Goal: Find contact information: Find contact information

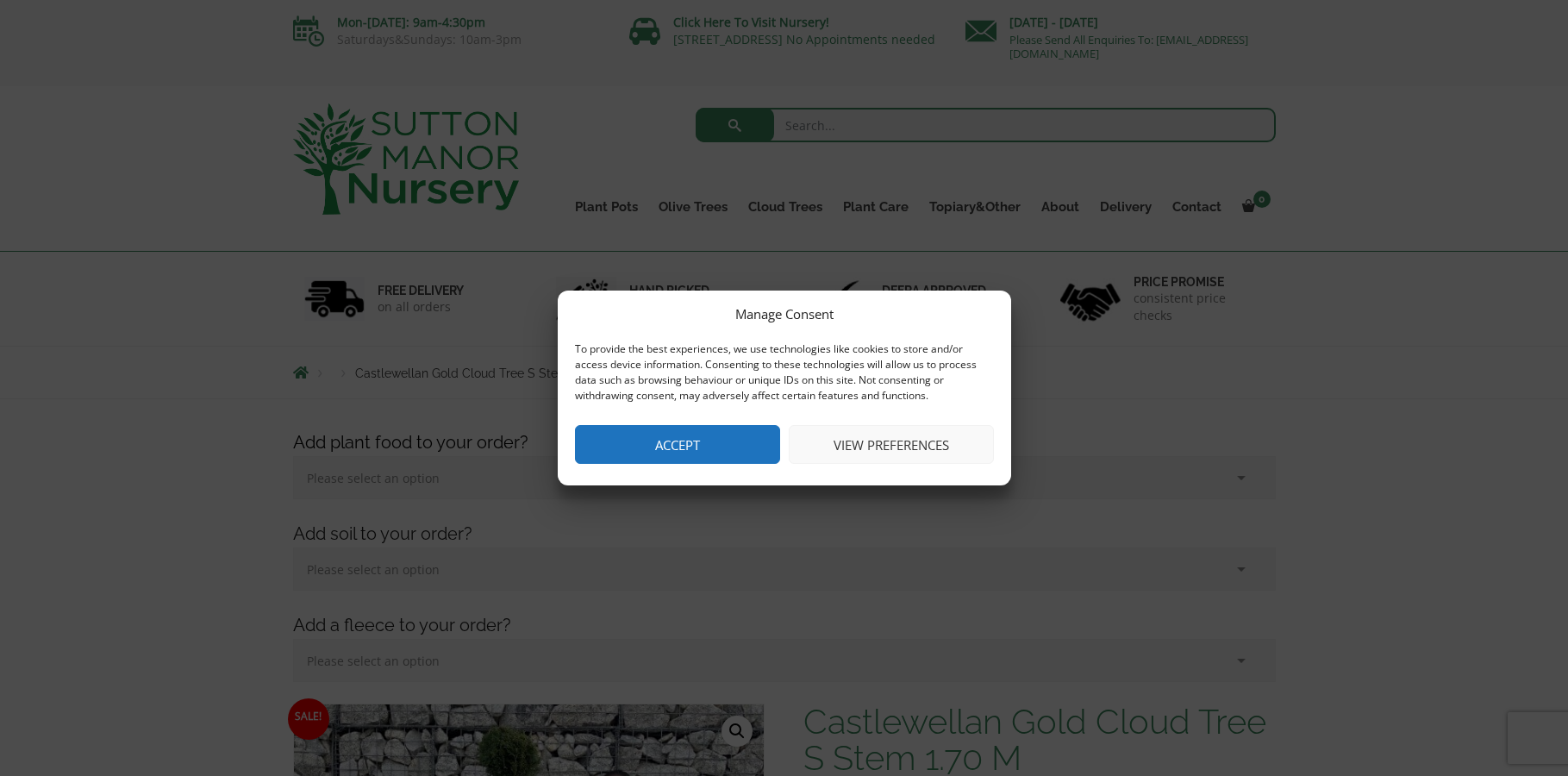
click at [713, 451] on button "Accept" at bounding box center [678, 445] width 205 height 39
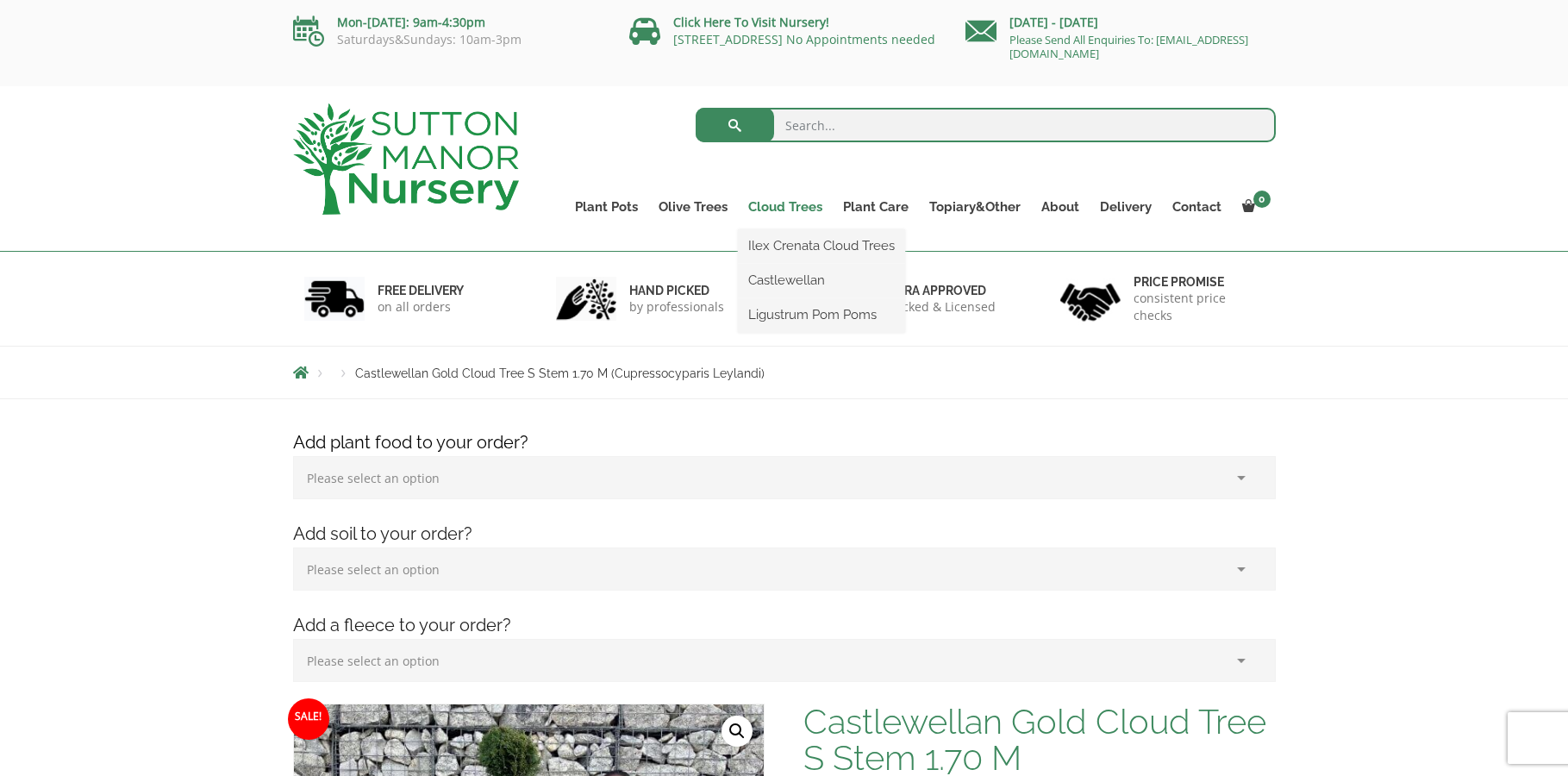
click at [799, 206] on link "Cloud Trees" at bounding box center [785, 207] width 94 height 24
click at [812, 245] on link "Ilex Crenata Cloud Trees" at bounding box center [821, 245] width 167 height 26
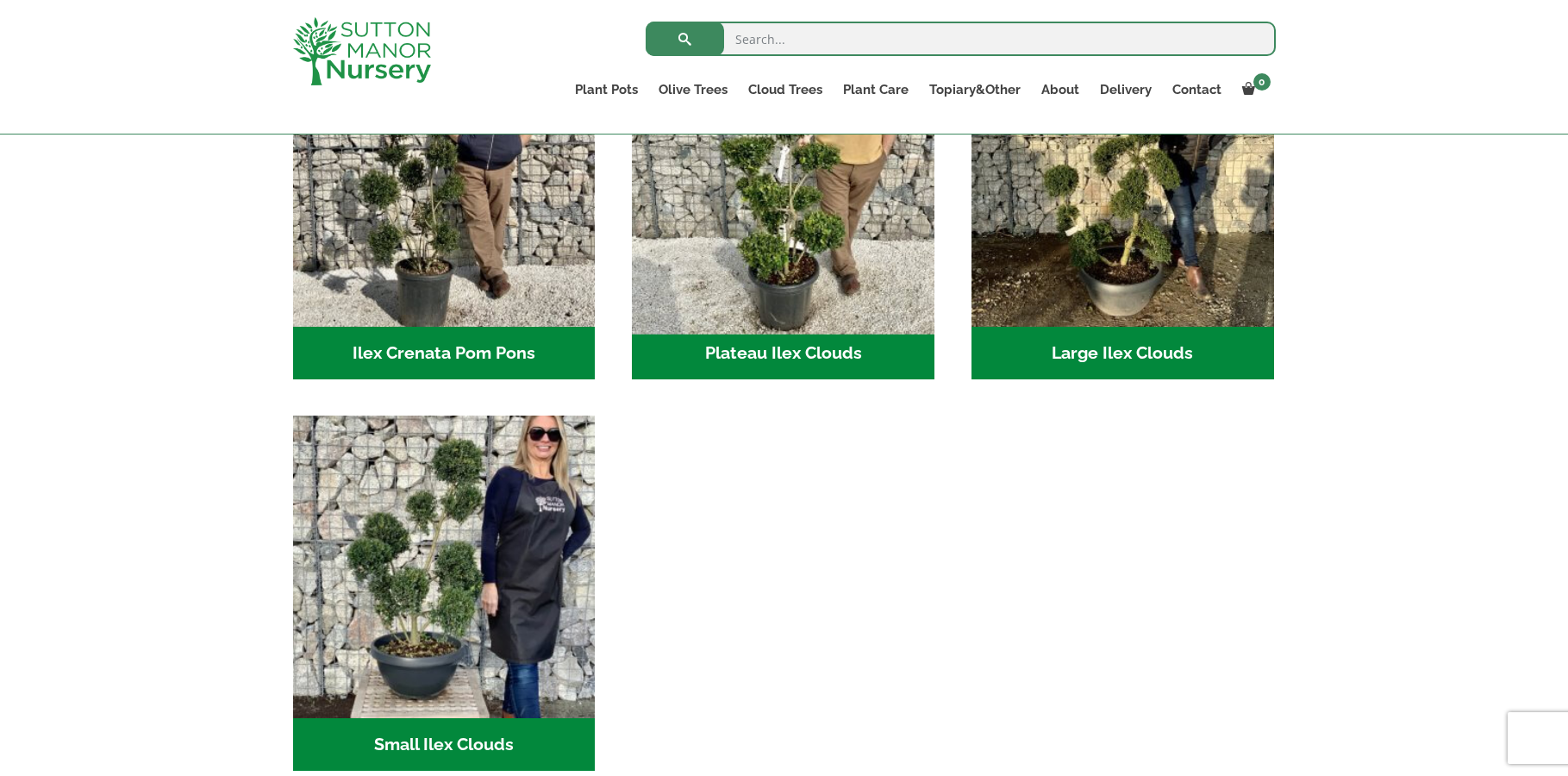
scroll to position [518, 0]
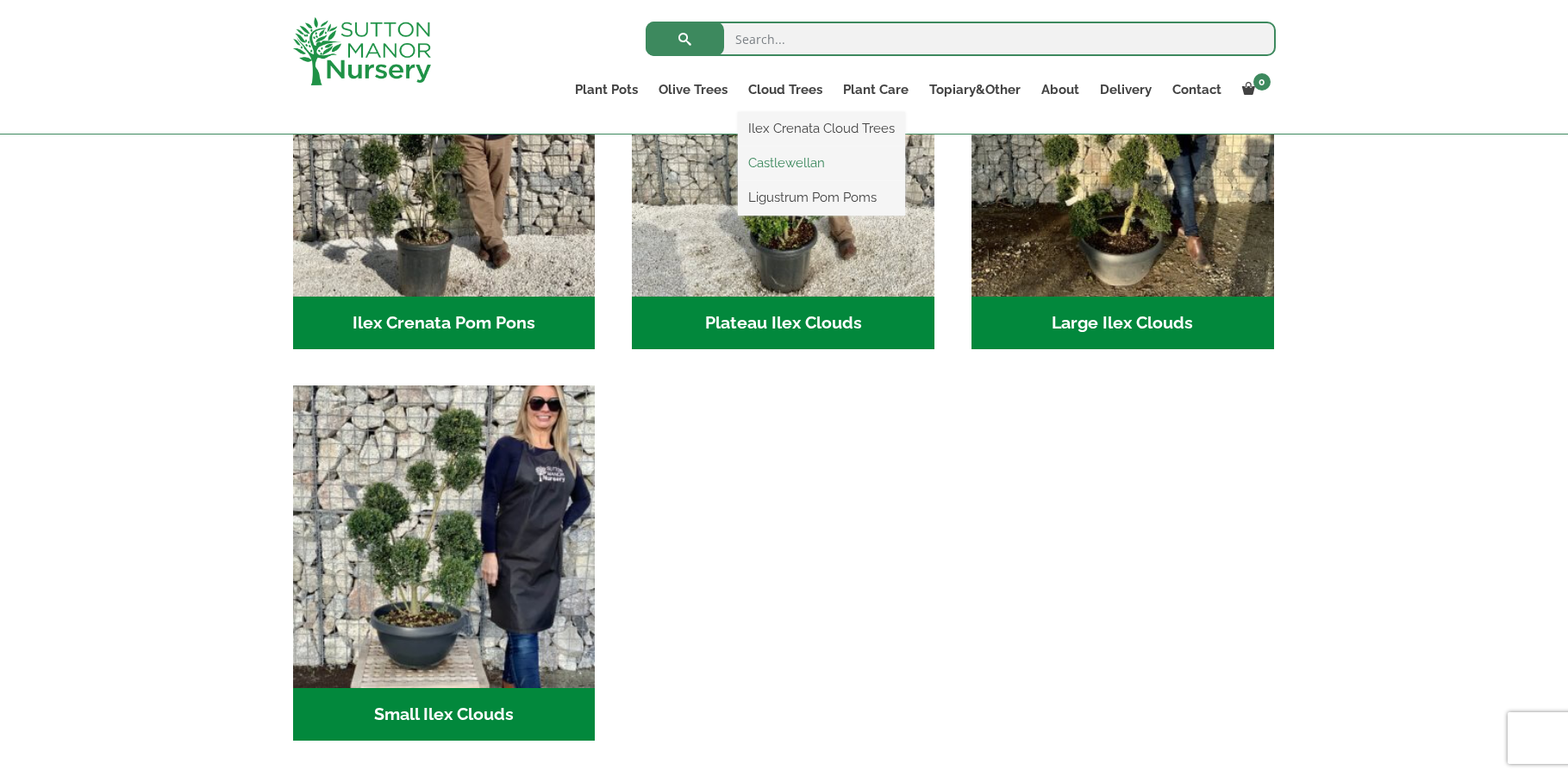
click at [800, 159] on link "Castlewellan" at bounding box center [821, 162] width 167 height 26
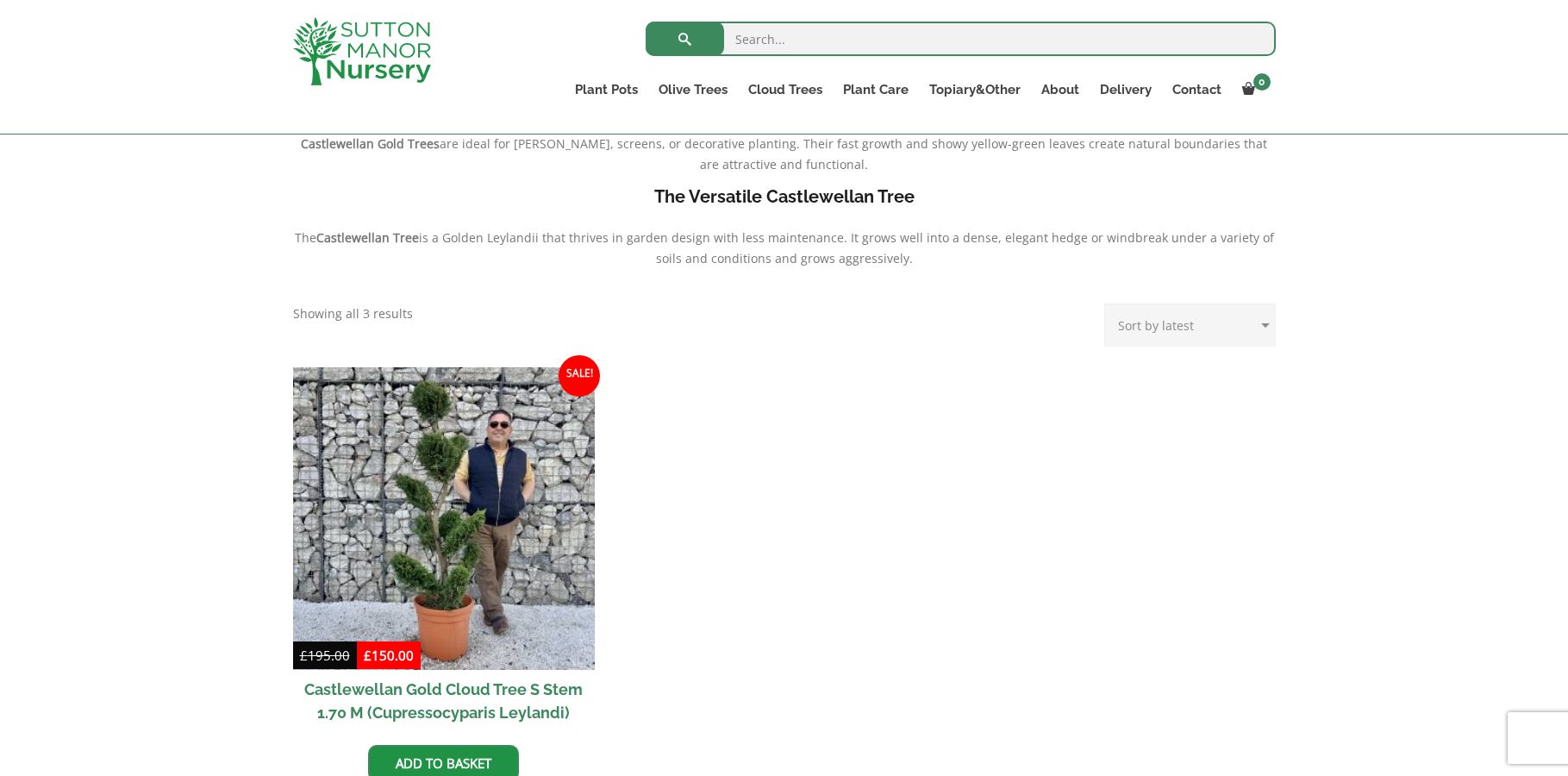
scroll to position [518, 0]
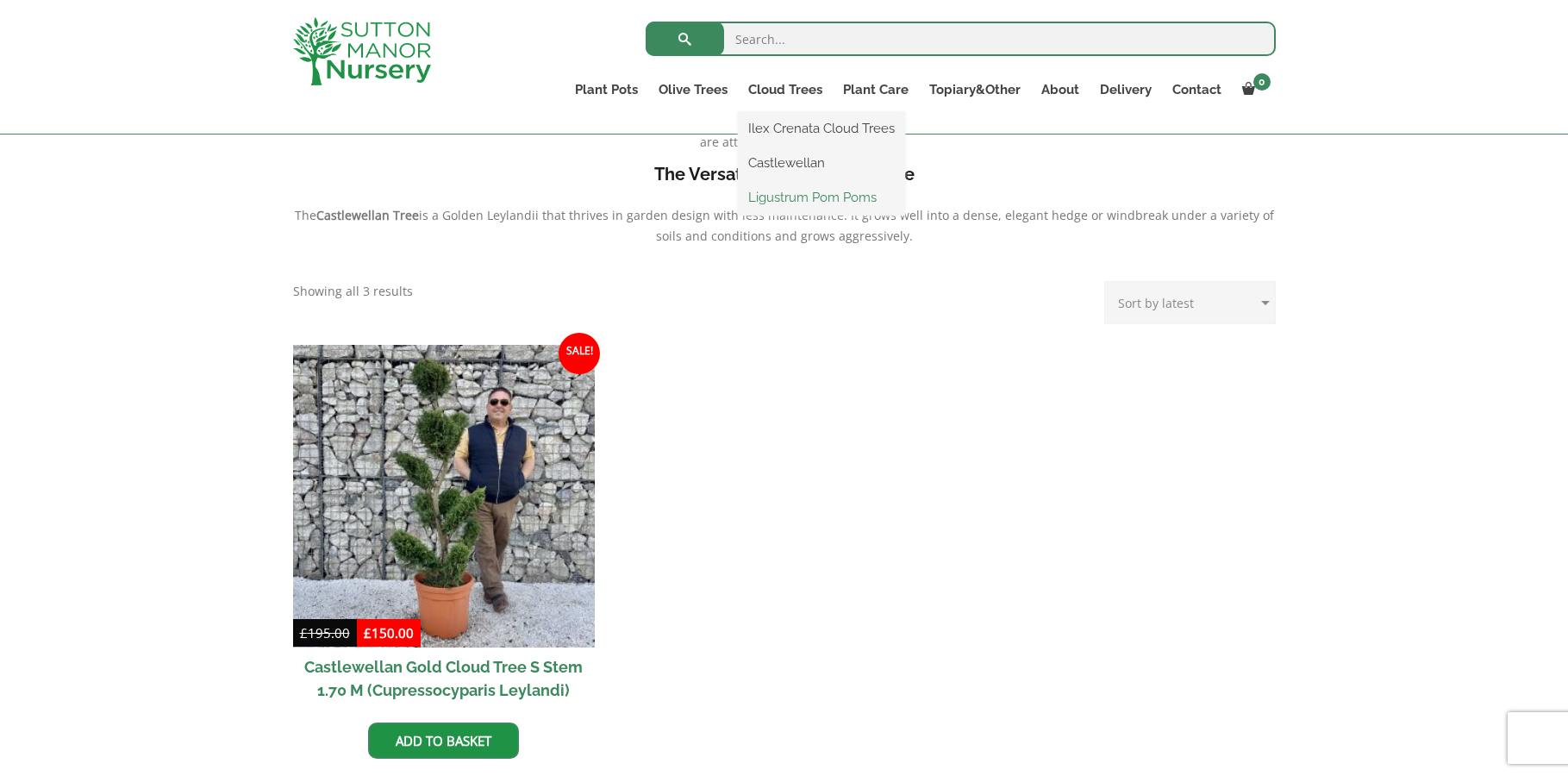
click at [811, 194] on link "Ligustrum Pom Poms" at bounding box center [821, 197] width 167 height 26
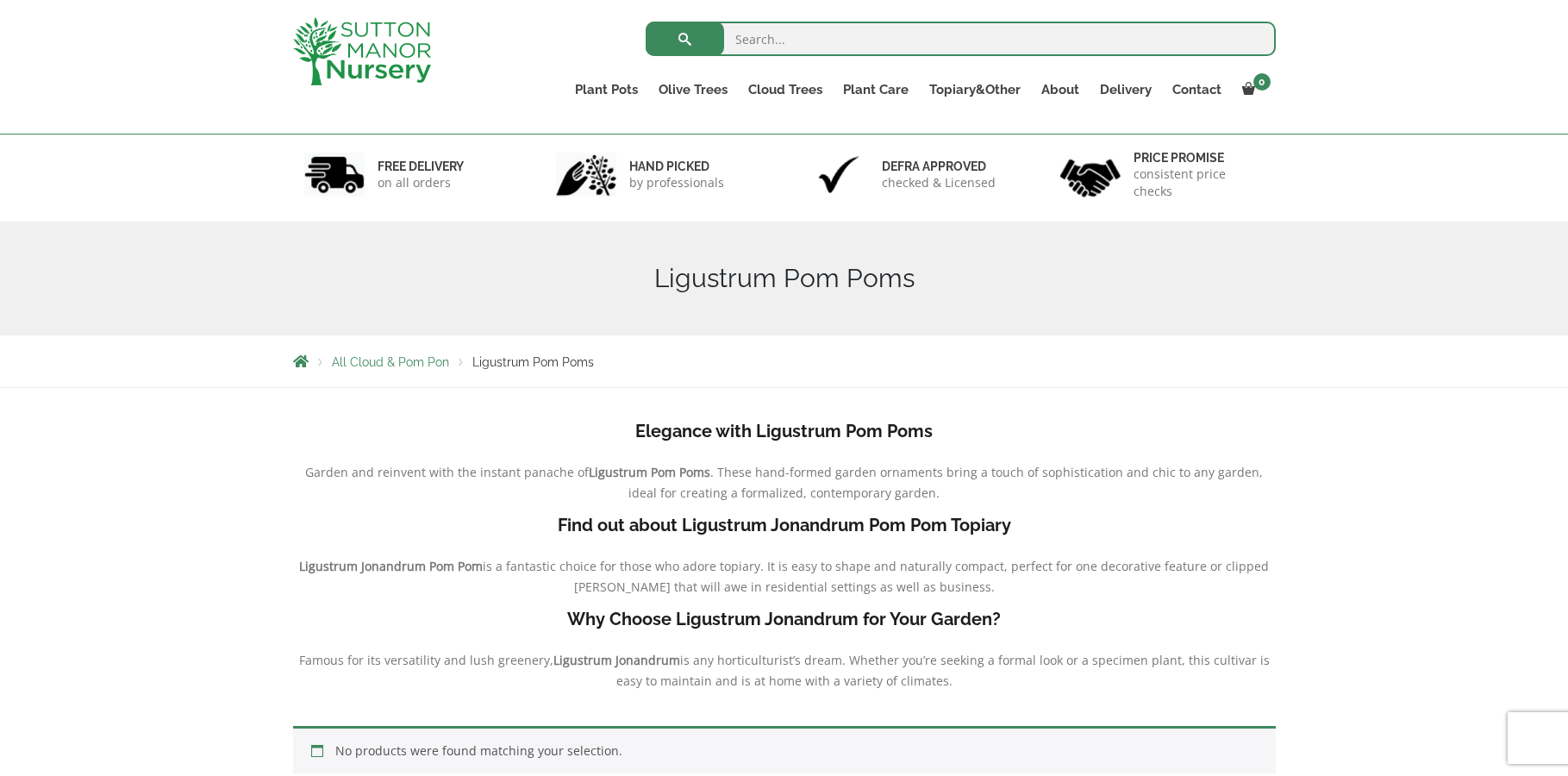
scroll to position [86, 0]
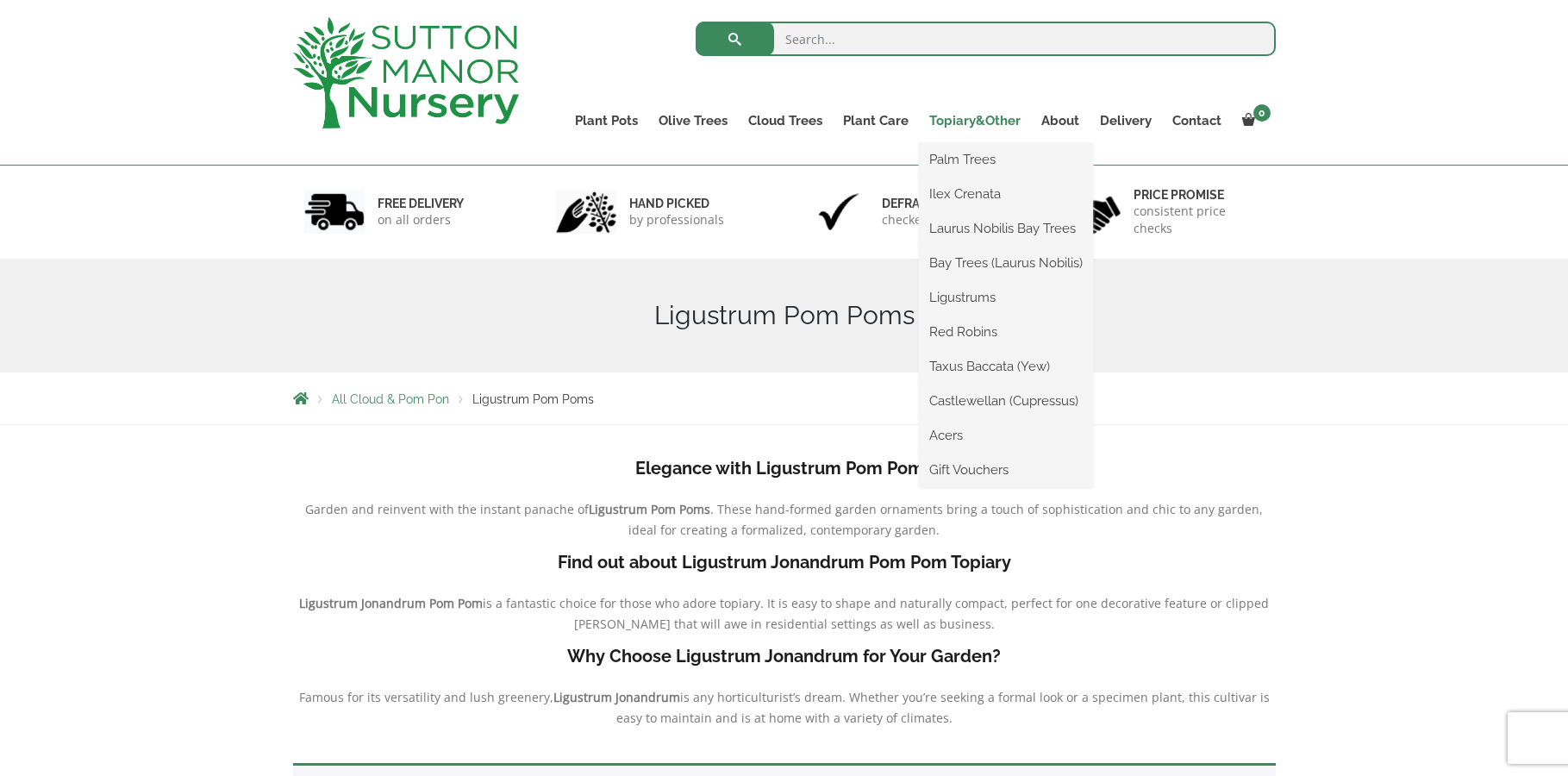
click at [976, 122] on link "Topiary&Other" at bounding box center [976, 120] width 112 height 24
click at [982, 292] on link "Ligustrums" at bounding box center [1007, 297] width 175 height 26
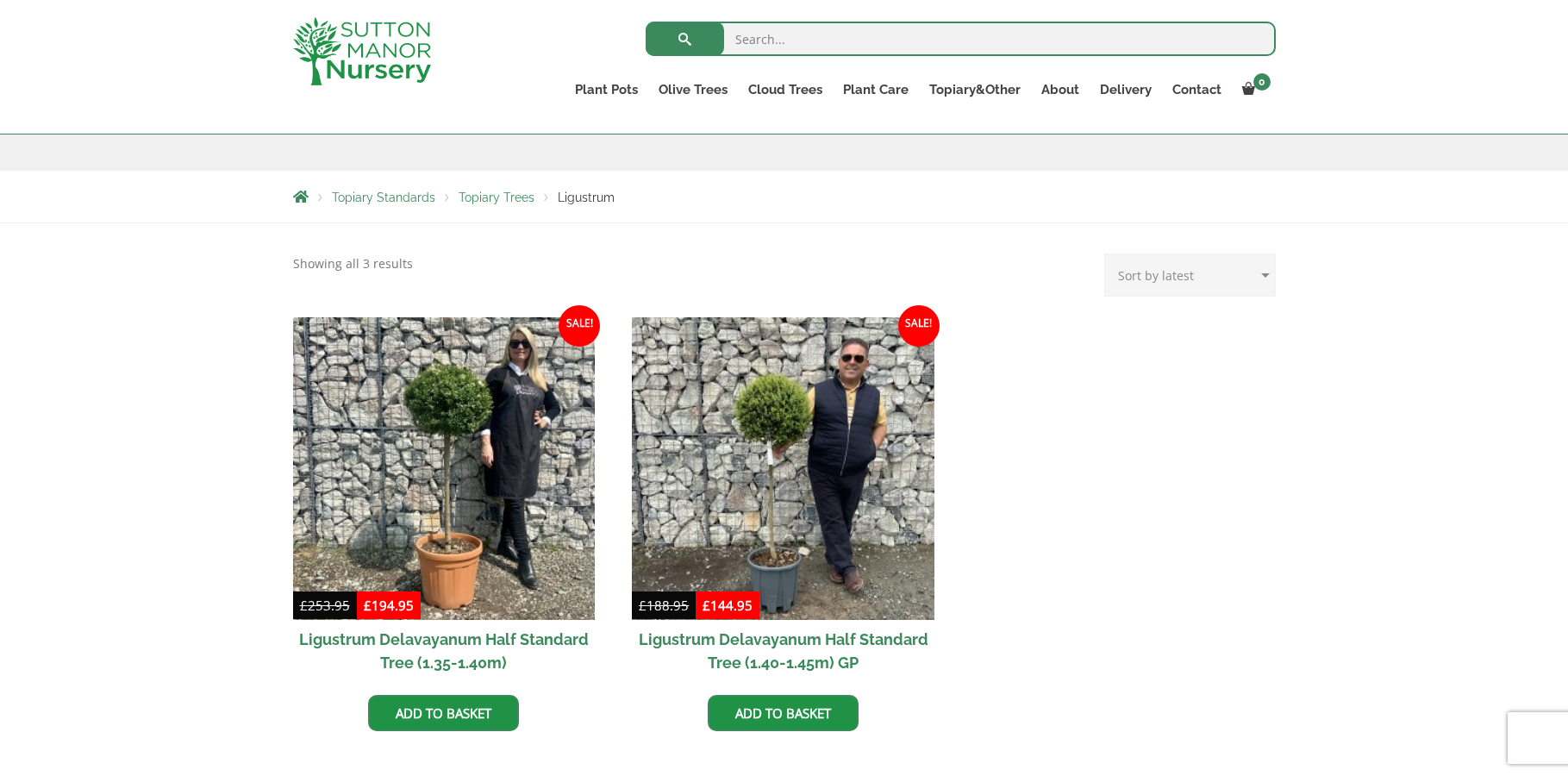
scroll to position [258, 0]
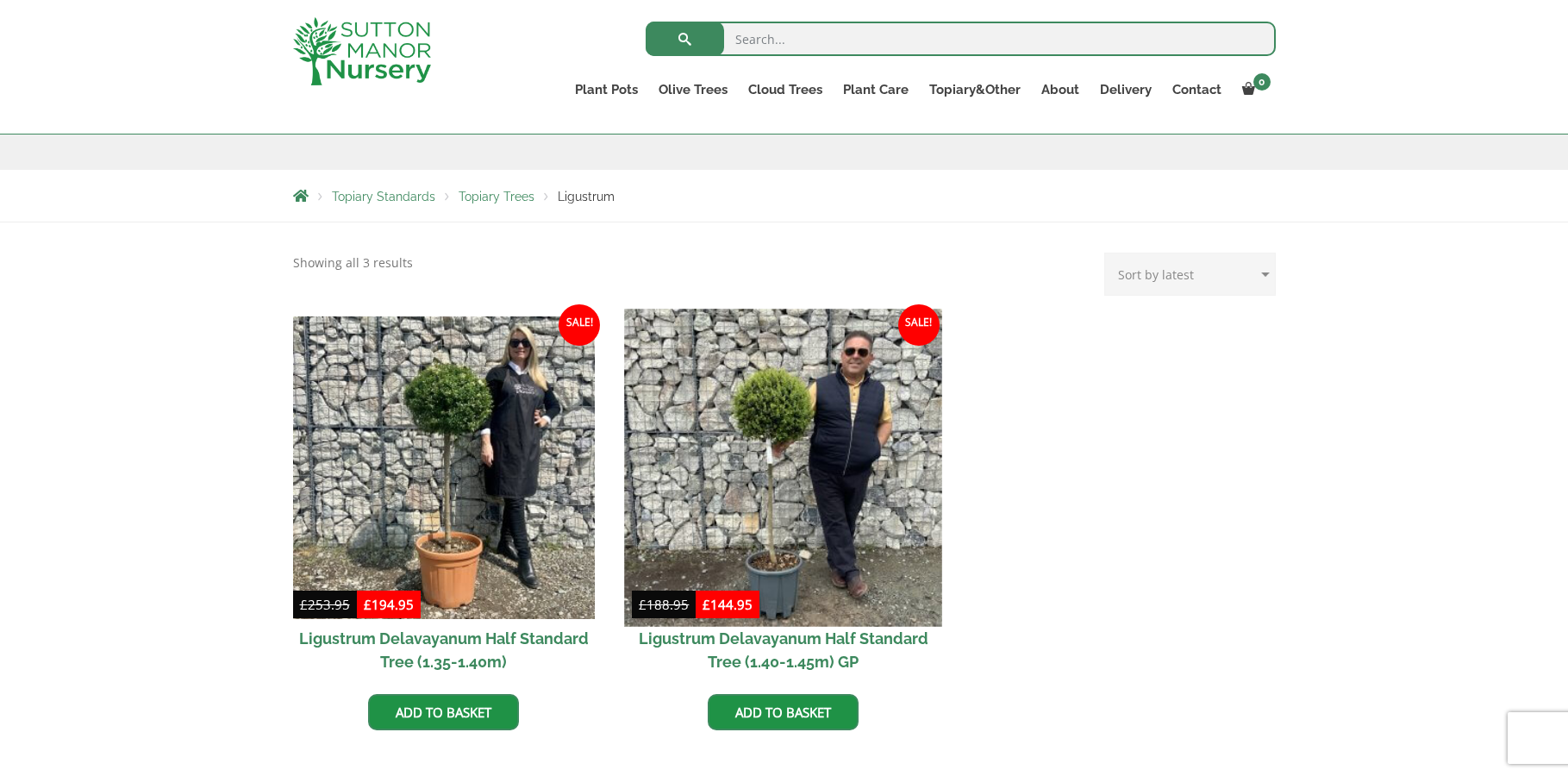
click at [774, 410] on img at bounding box center [784, 467] width 317 height 317
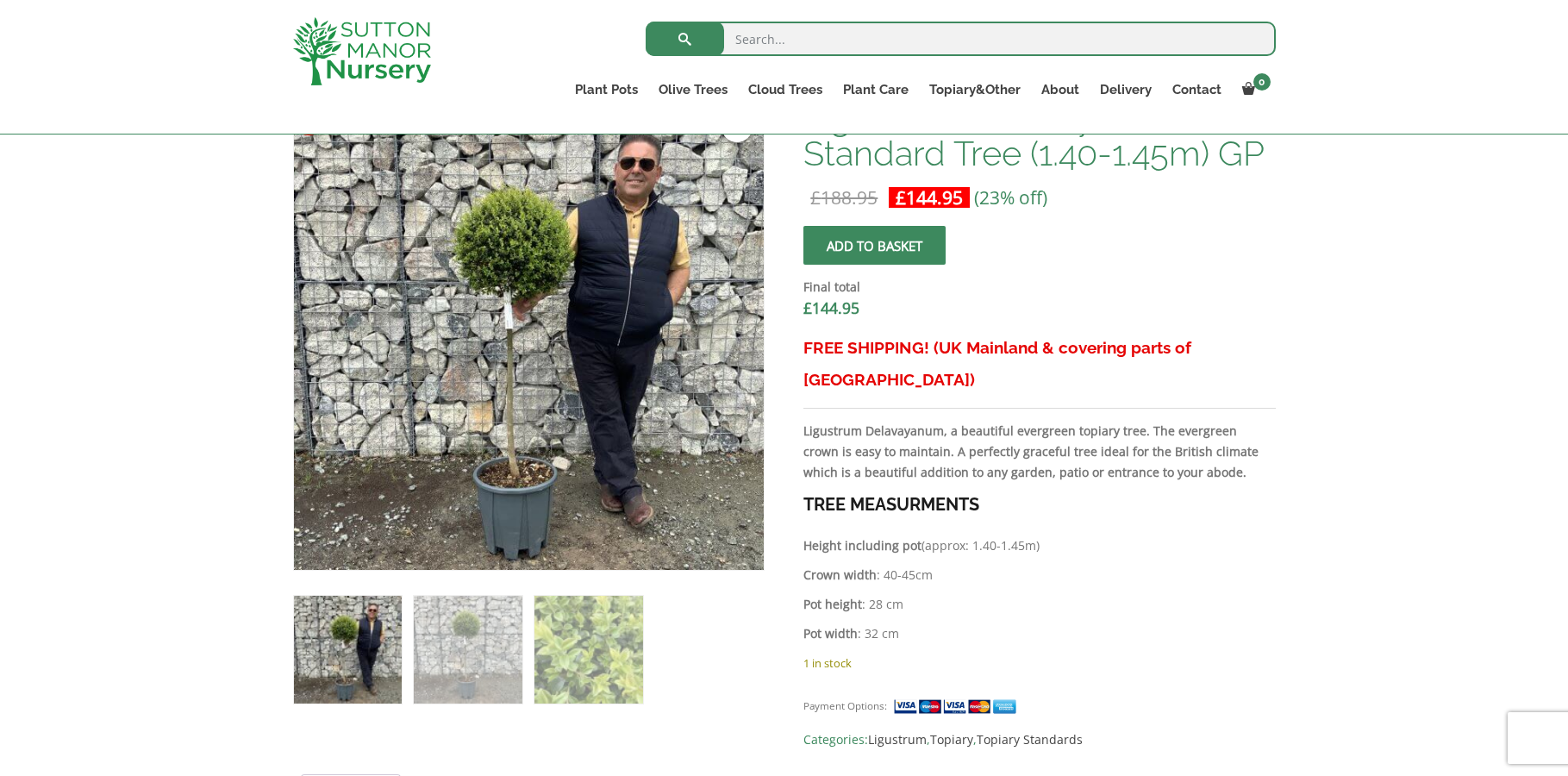
scroll to position [603, 0]
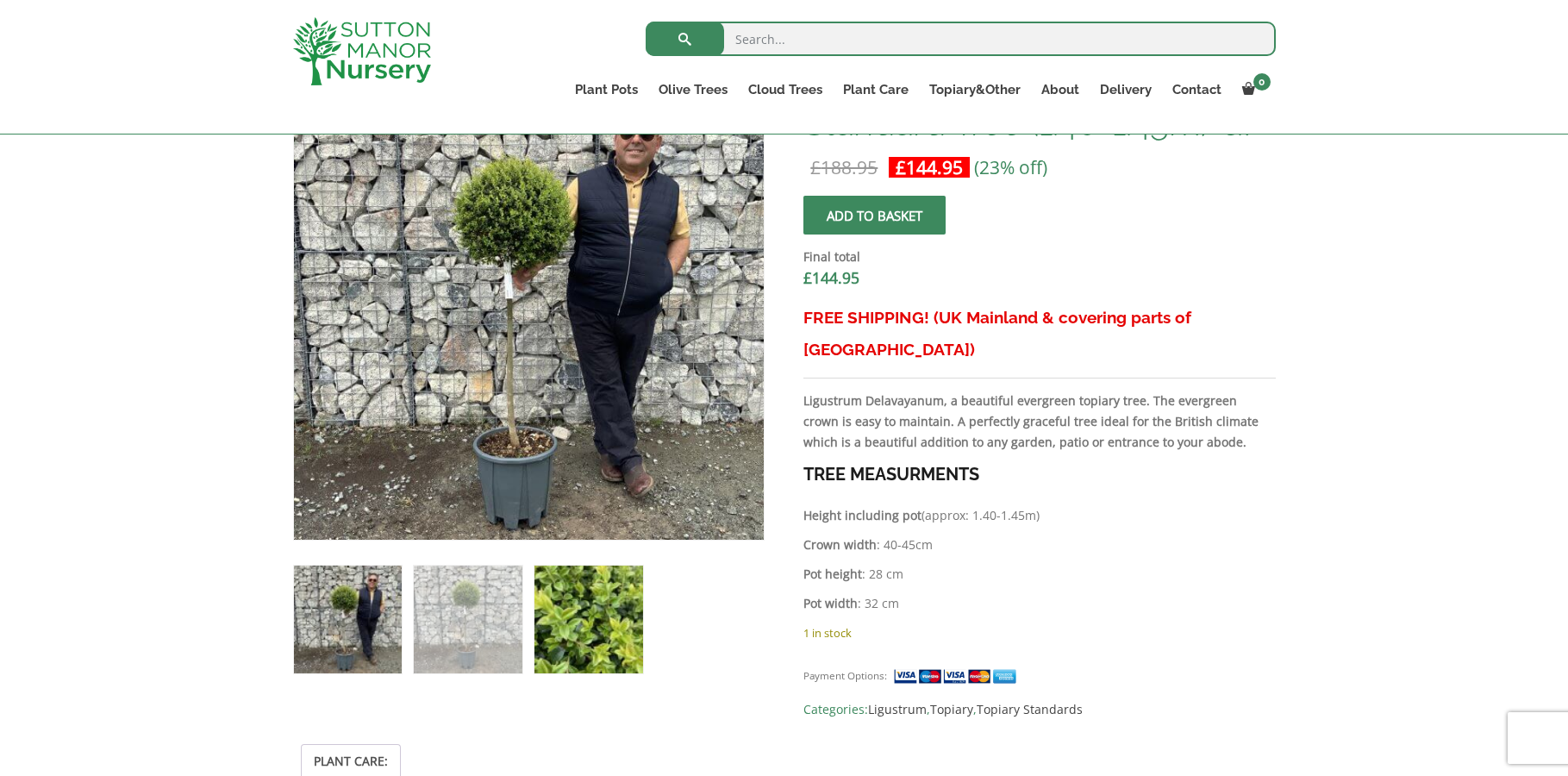
click at [592, 630] on img at bounding box center [588, 619] width 108 height 108
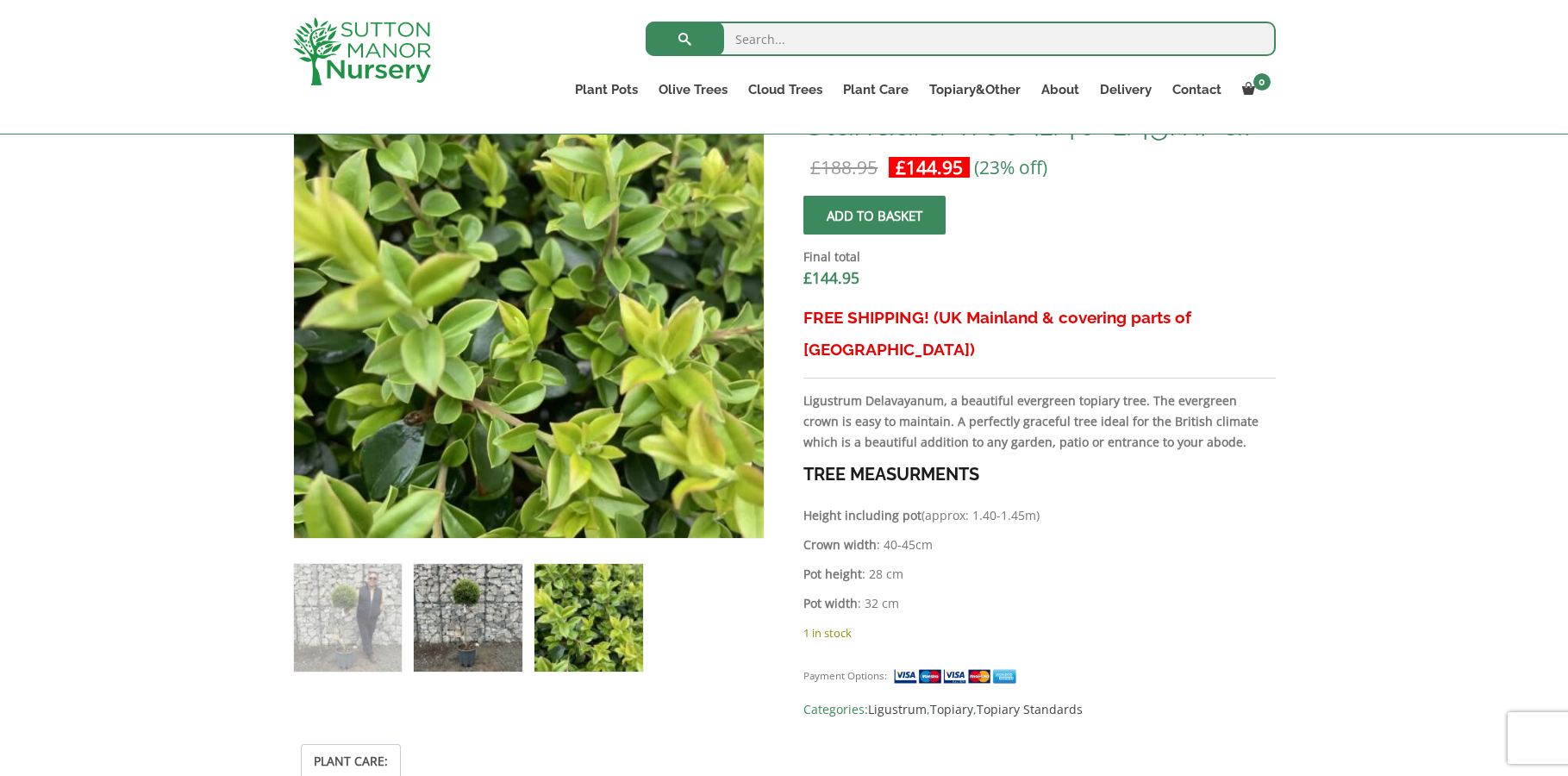
click at [470, 635] on img at bounding box center [468, 617] width 108 height 108
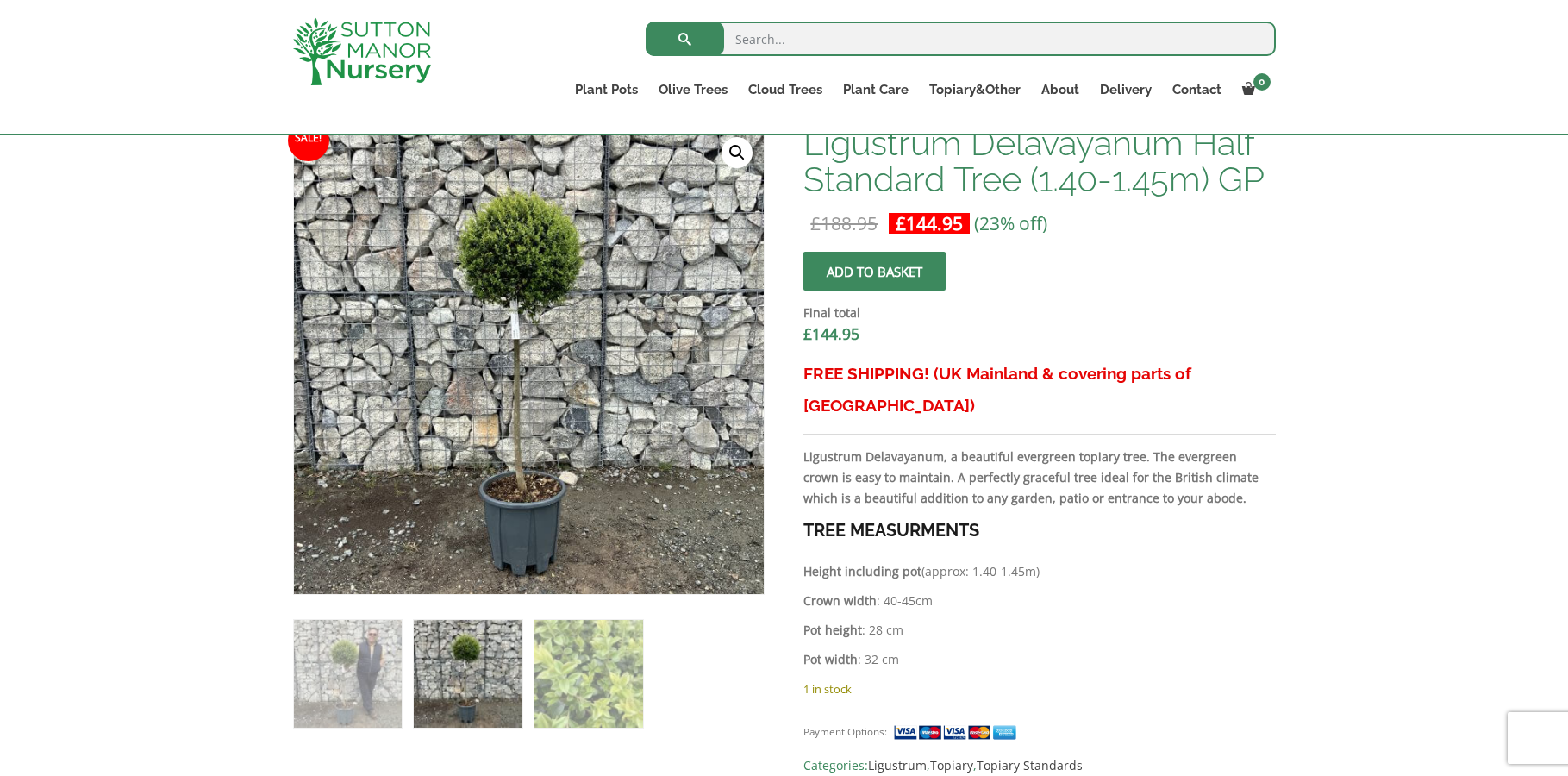
scroll to position [518, 0]
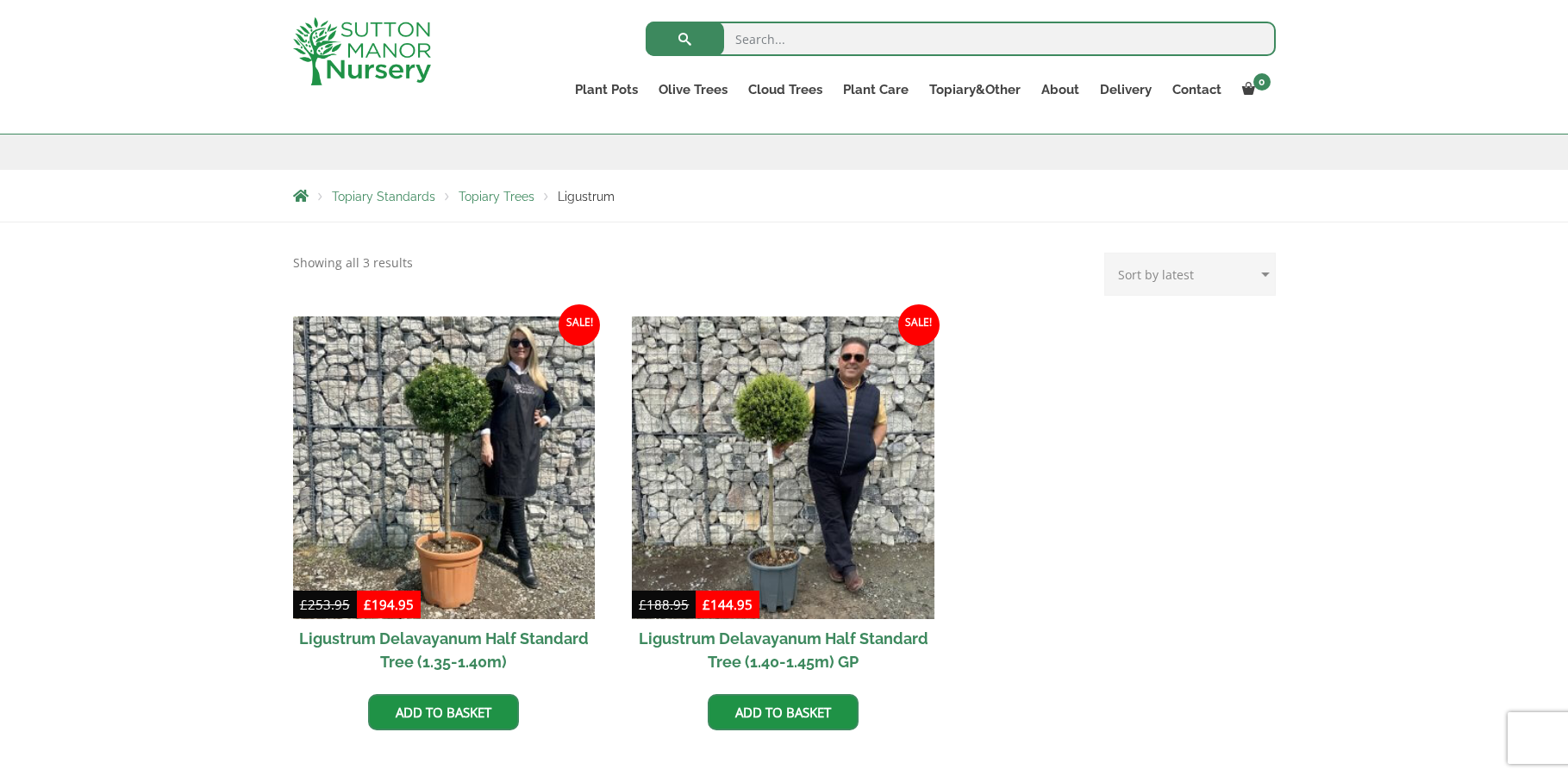
scroll to position [290, 0]
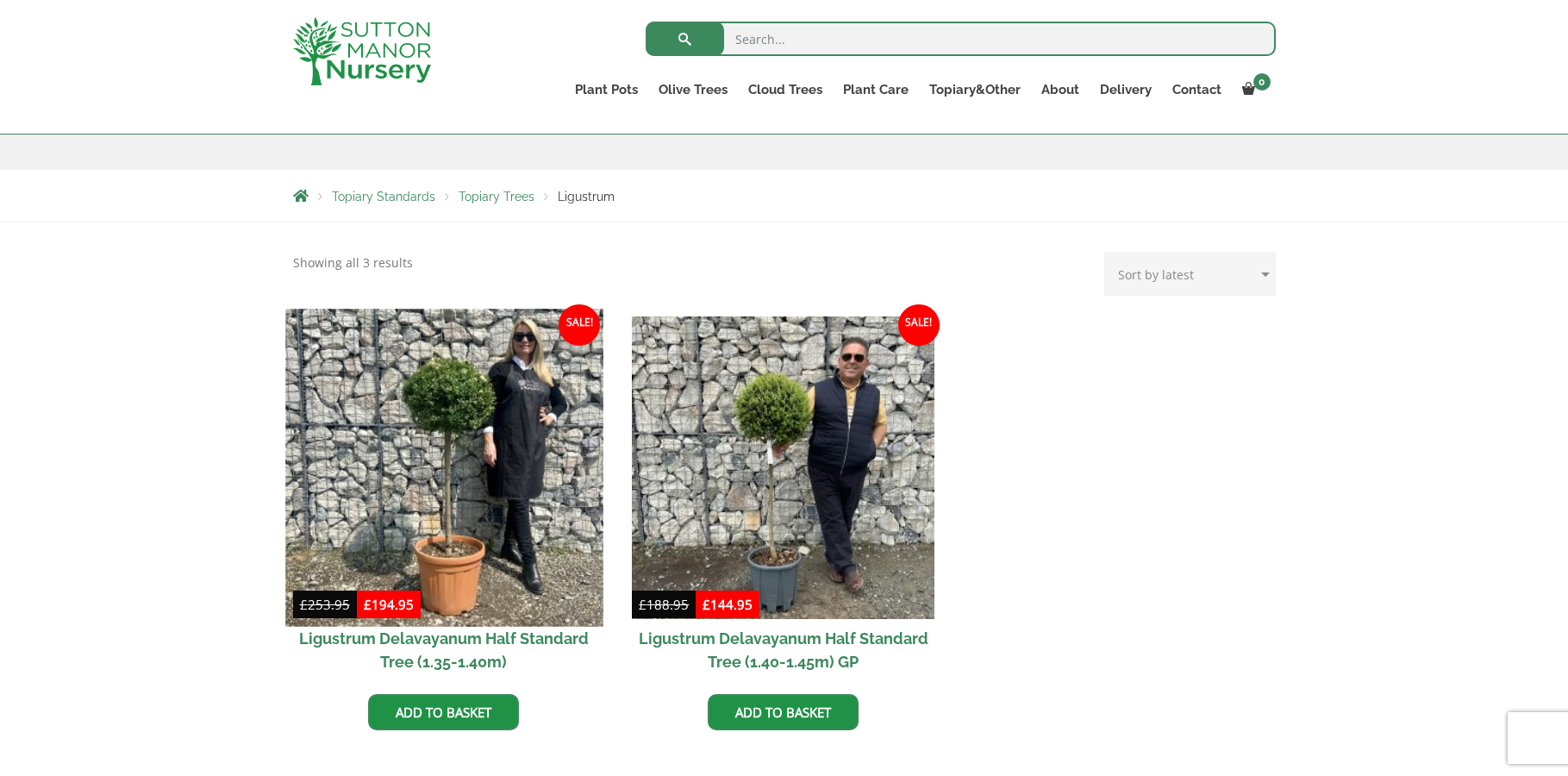
click at [440, 416] on img at bounding box center [444, 467] width 317 height 317
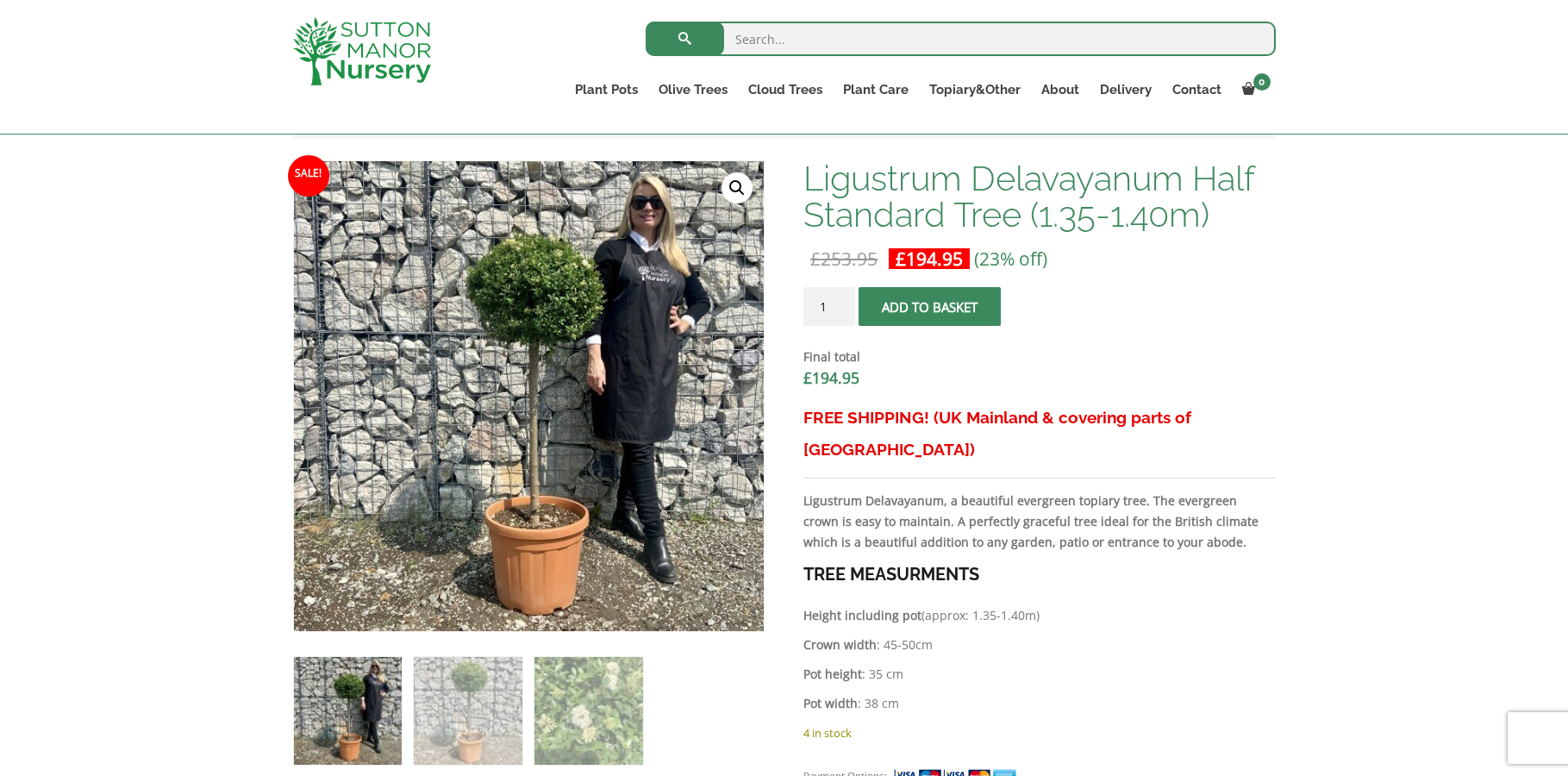
scroll to position [518, 0]
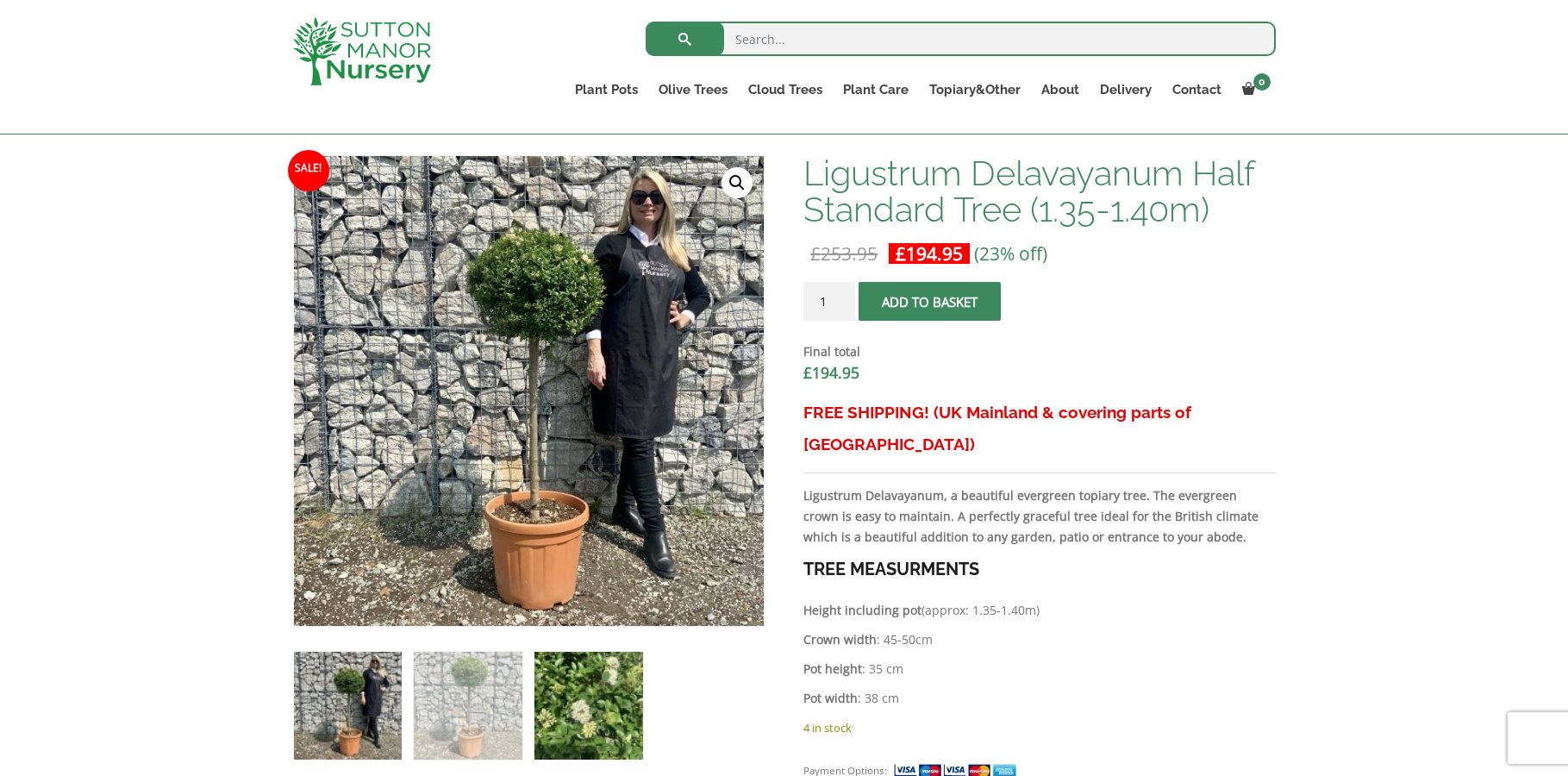
click at [592, 738] on img at bounding box center [588, 706] width 108 height 108
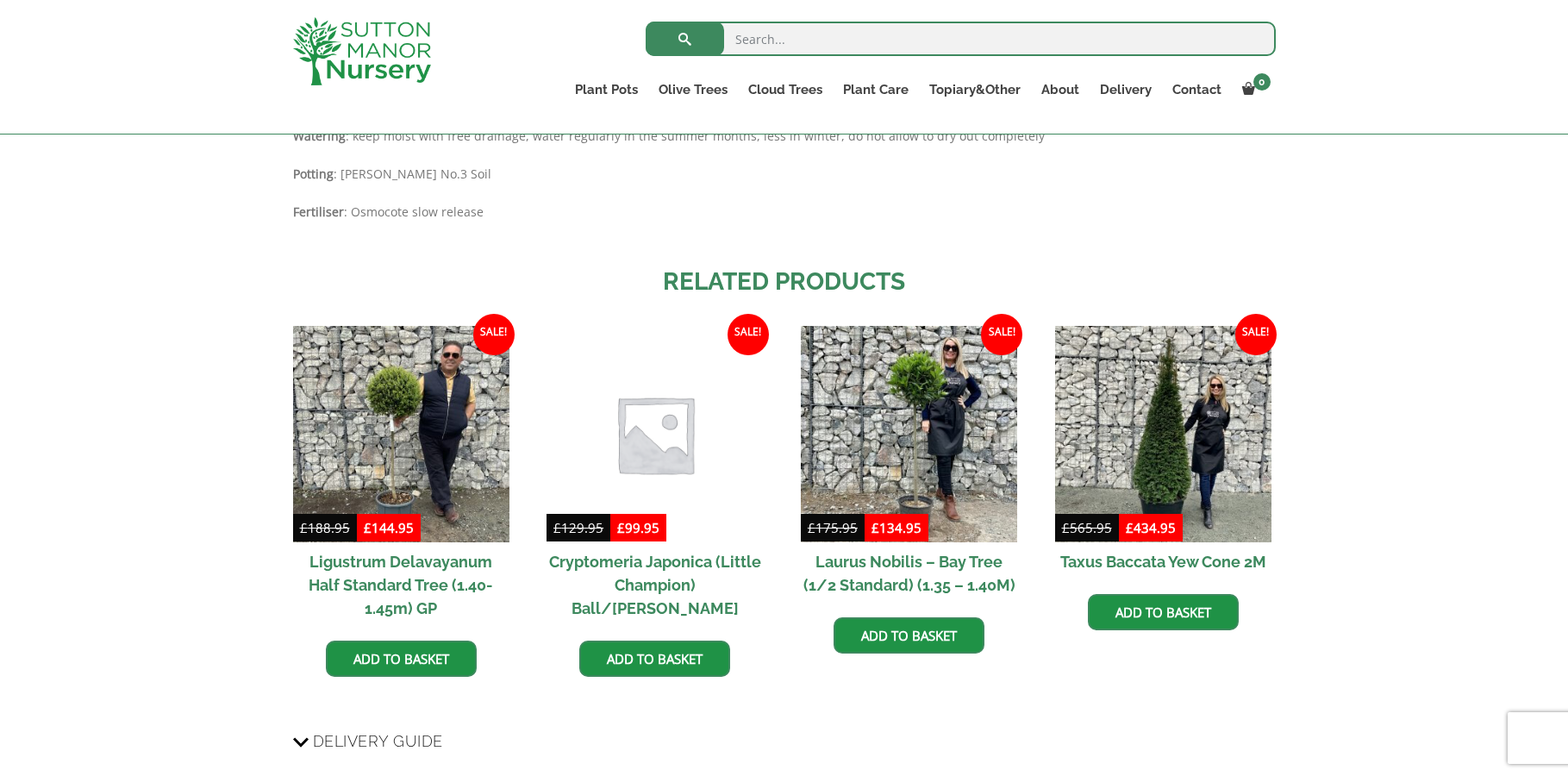
scroll to position [1396, 0]
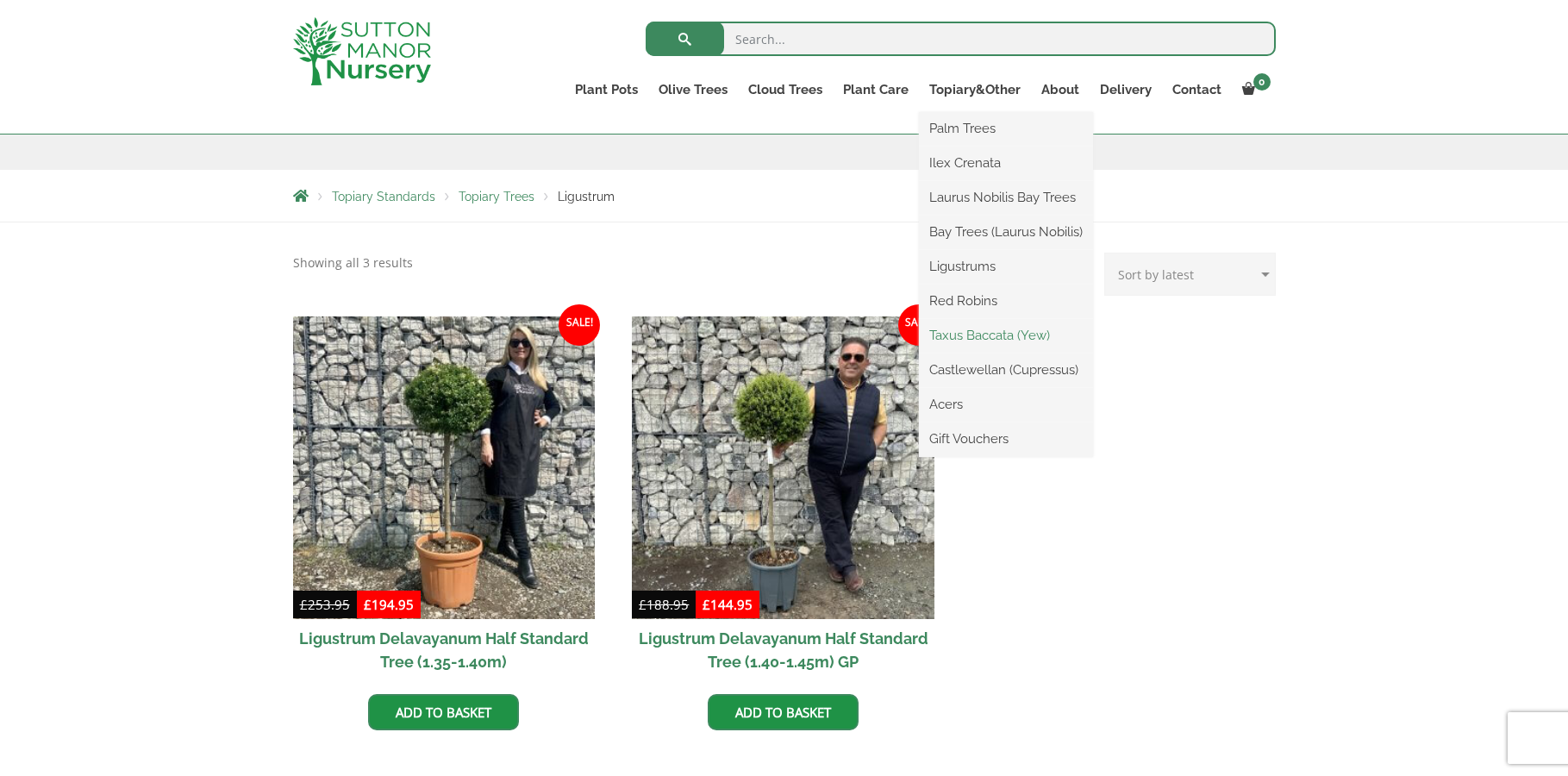
click at [1000, 332] on link "Taxus Baccata (Yew)" at bounding box center [1007, 335] width 175 height 26
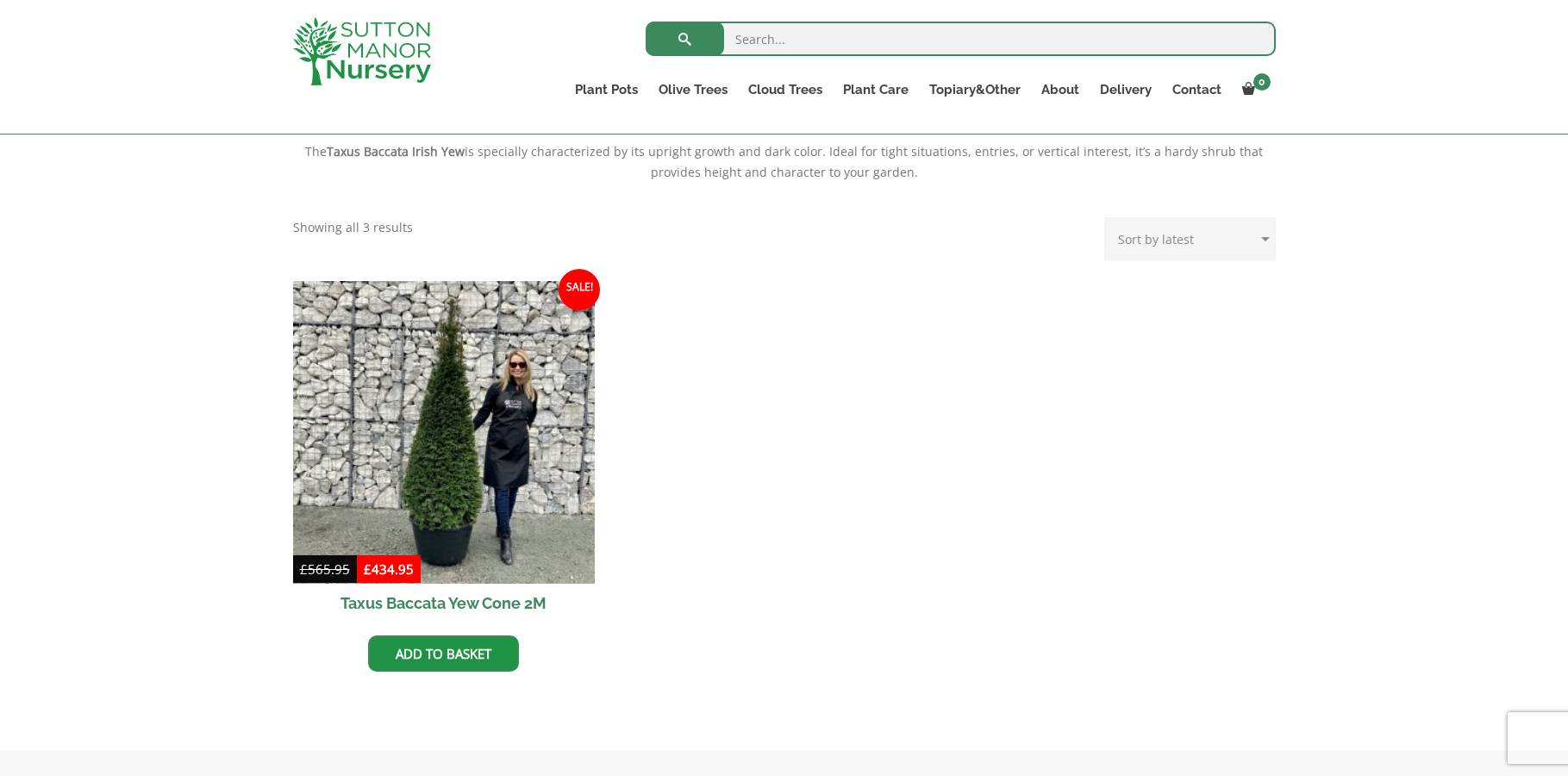
scroll to position [603, 0]
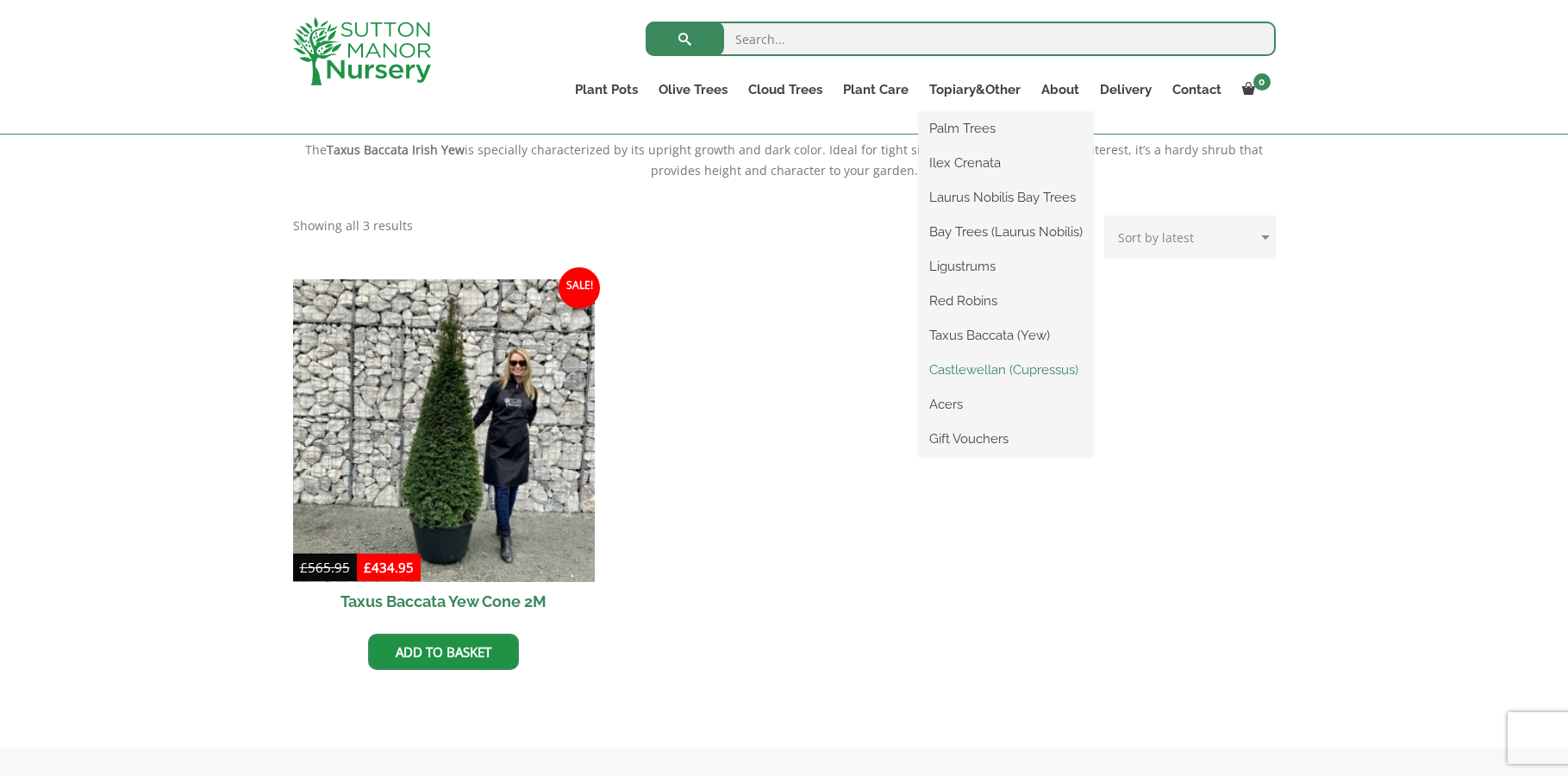
click at [995, 368] on link "Castlewellan (Cupressus)" at bounding box center [1007, 370] width 175 height 26
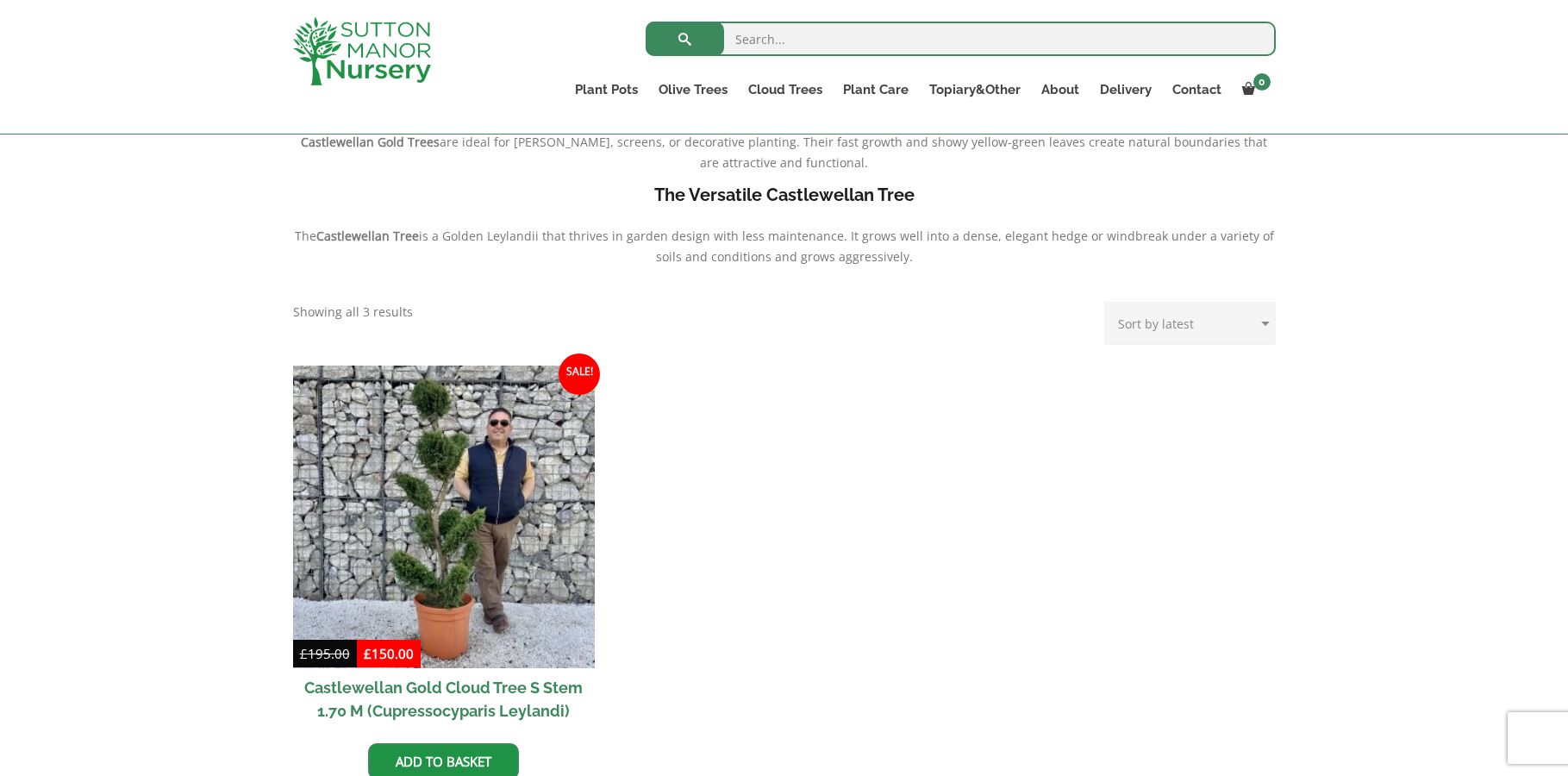
scroll to position [518, 0]
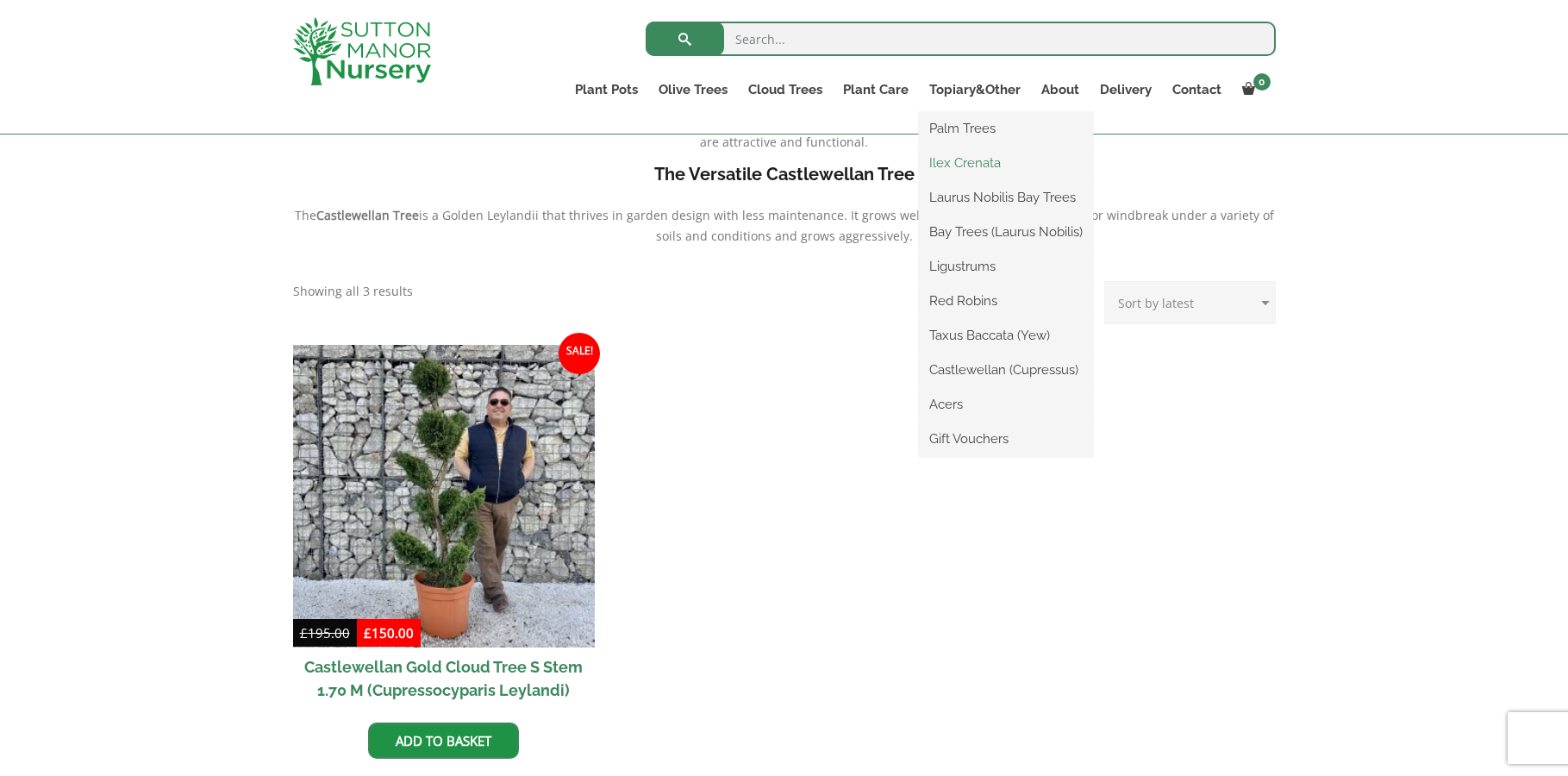
click at [975, 160] on link "Ilex Crenata" at bounding box center [1007, 162] width 175 height 26
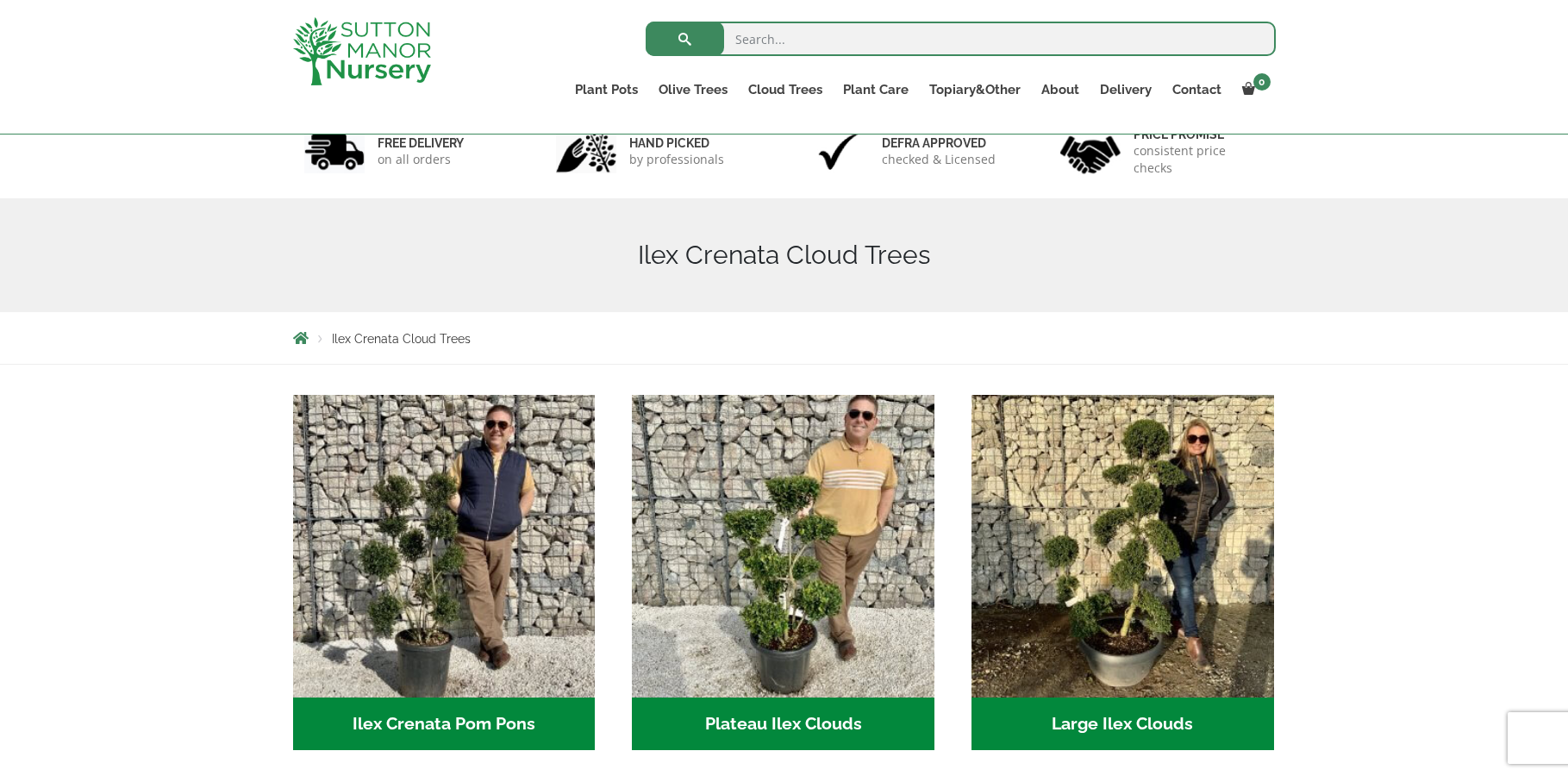
scroll to position [86, 0]
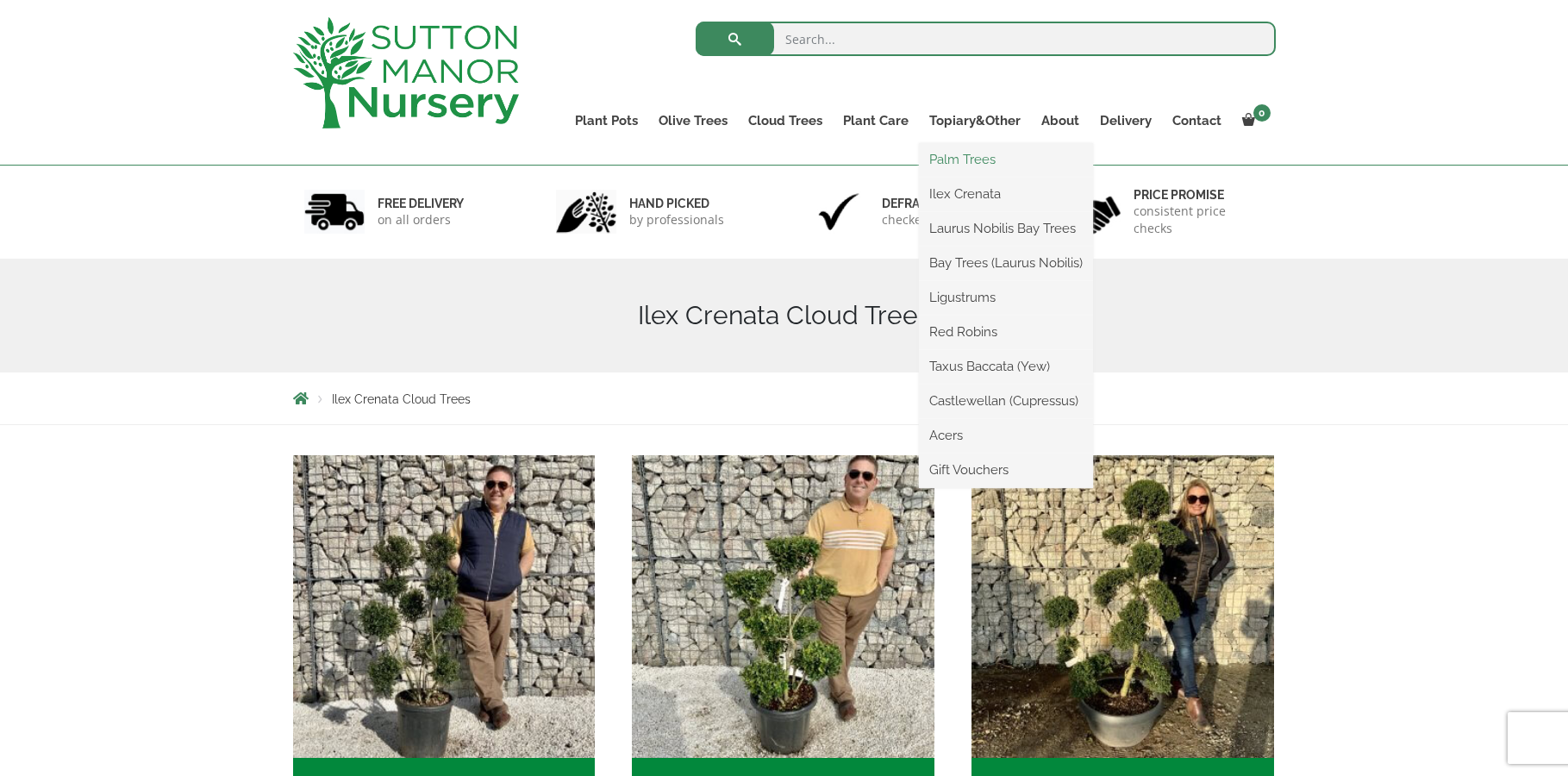
click at [963, 160] on link "Palm Trees" at bounding box center [1007, 159] width 175 height 26
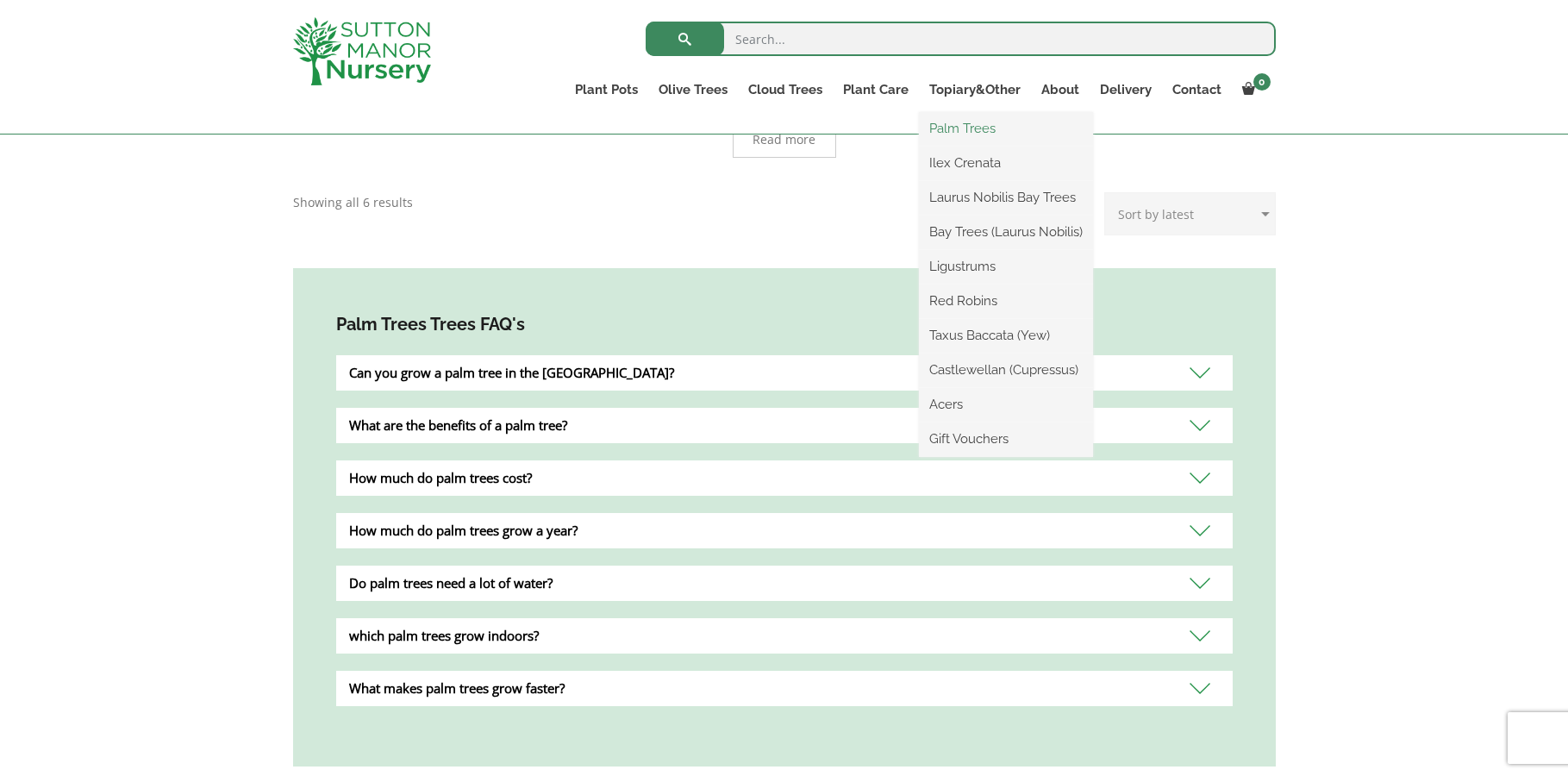
scroll to position [518, 0]
click at [984, 194] on link "Laurus Nobilis Bay Trees" at bounding box center [1007, 197] width 175 height 26
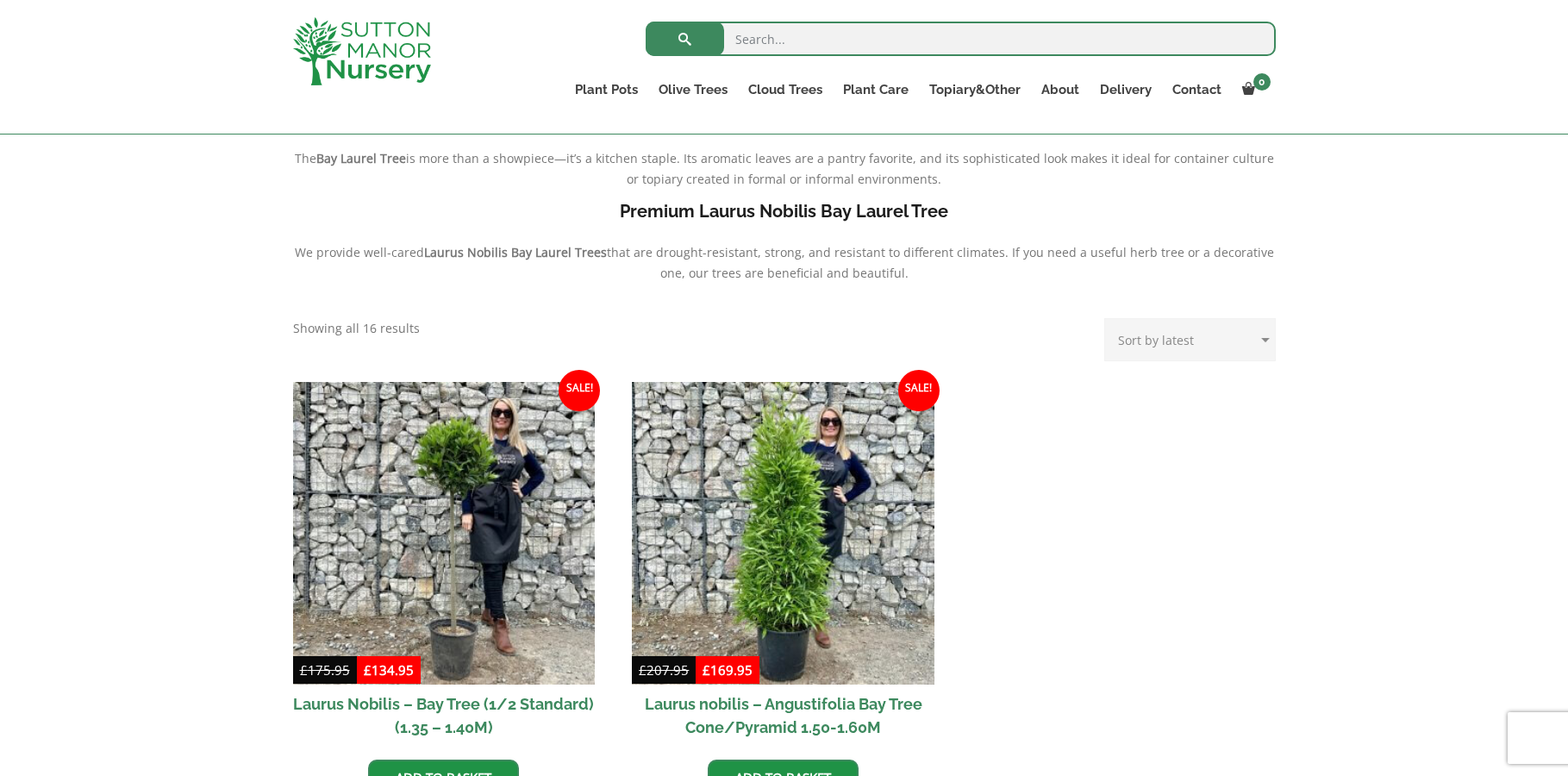
scroll to position [518, 0]
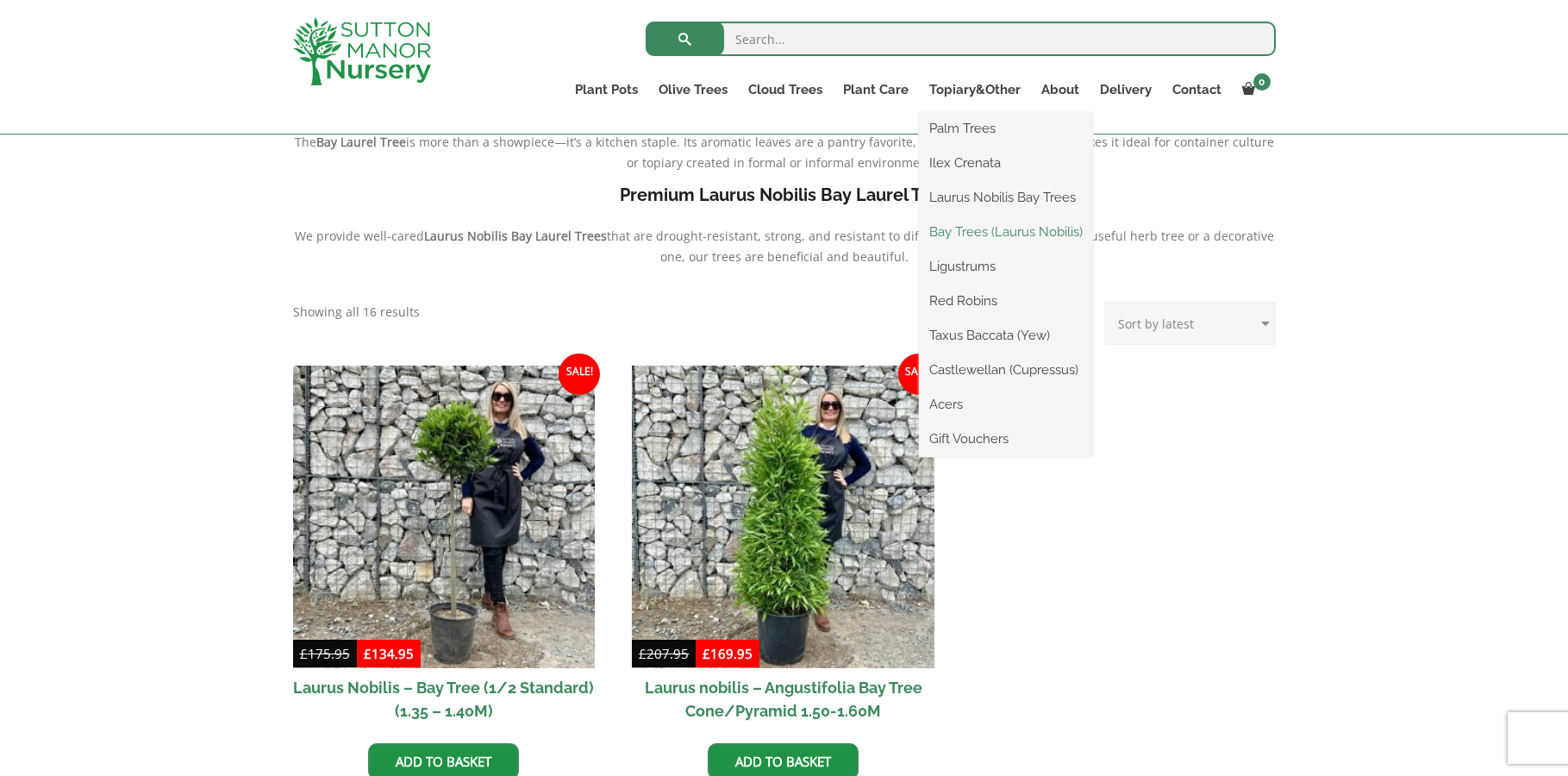
click at [976, 227] on link "Bay Trees (Laurus Nobilis)" at bounding box center [1007, 232] width 175 height 26
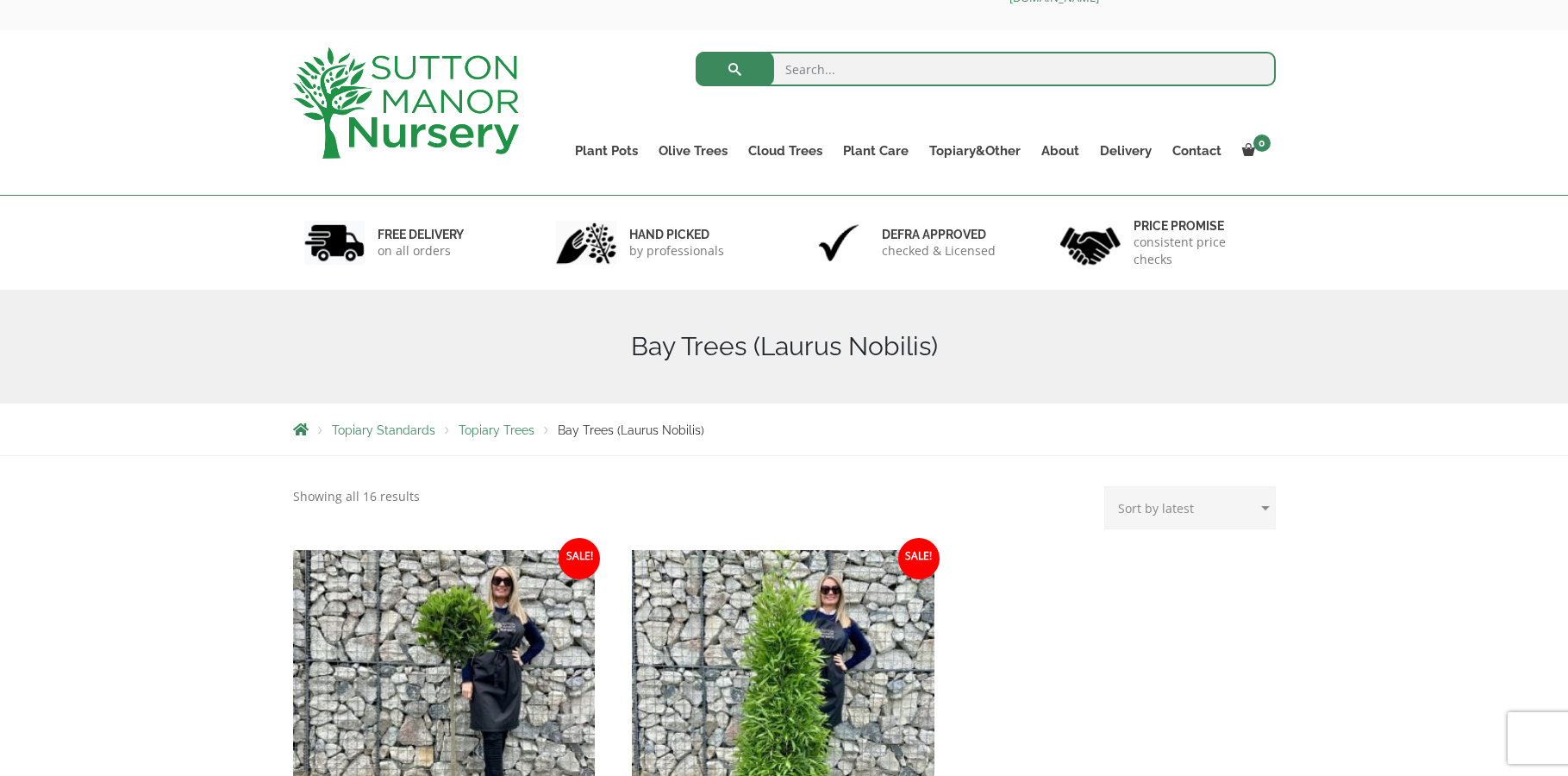
scroll to position [86, 0]
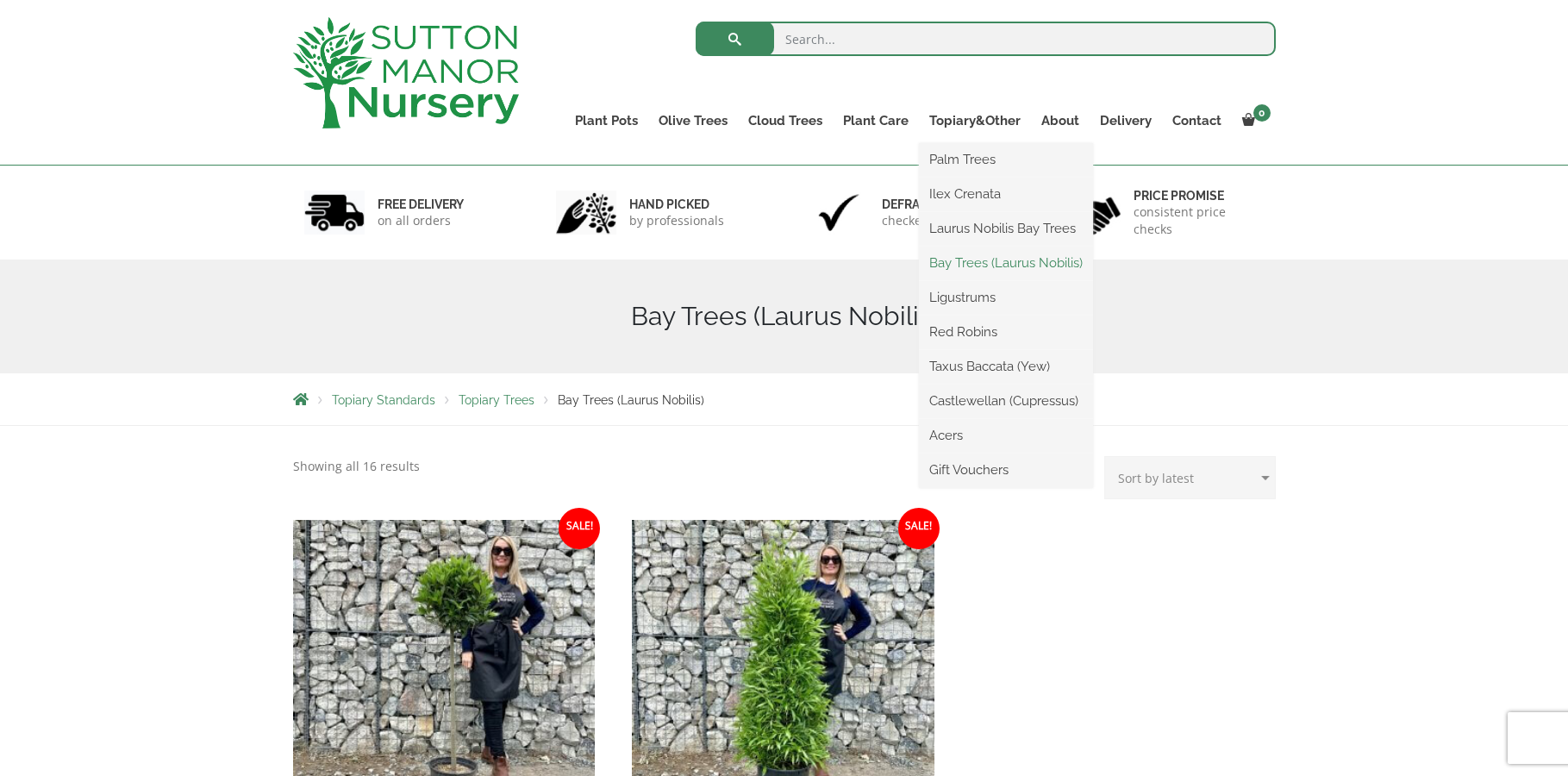
click at [977, 265] on link "Bay Trees (Laurus Nobilis)" at bounding box center [1007, 263] width 175 height 26
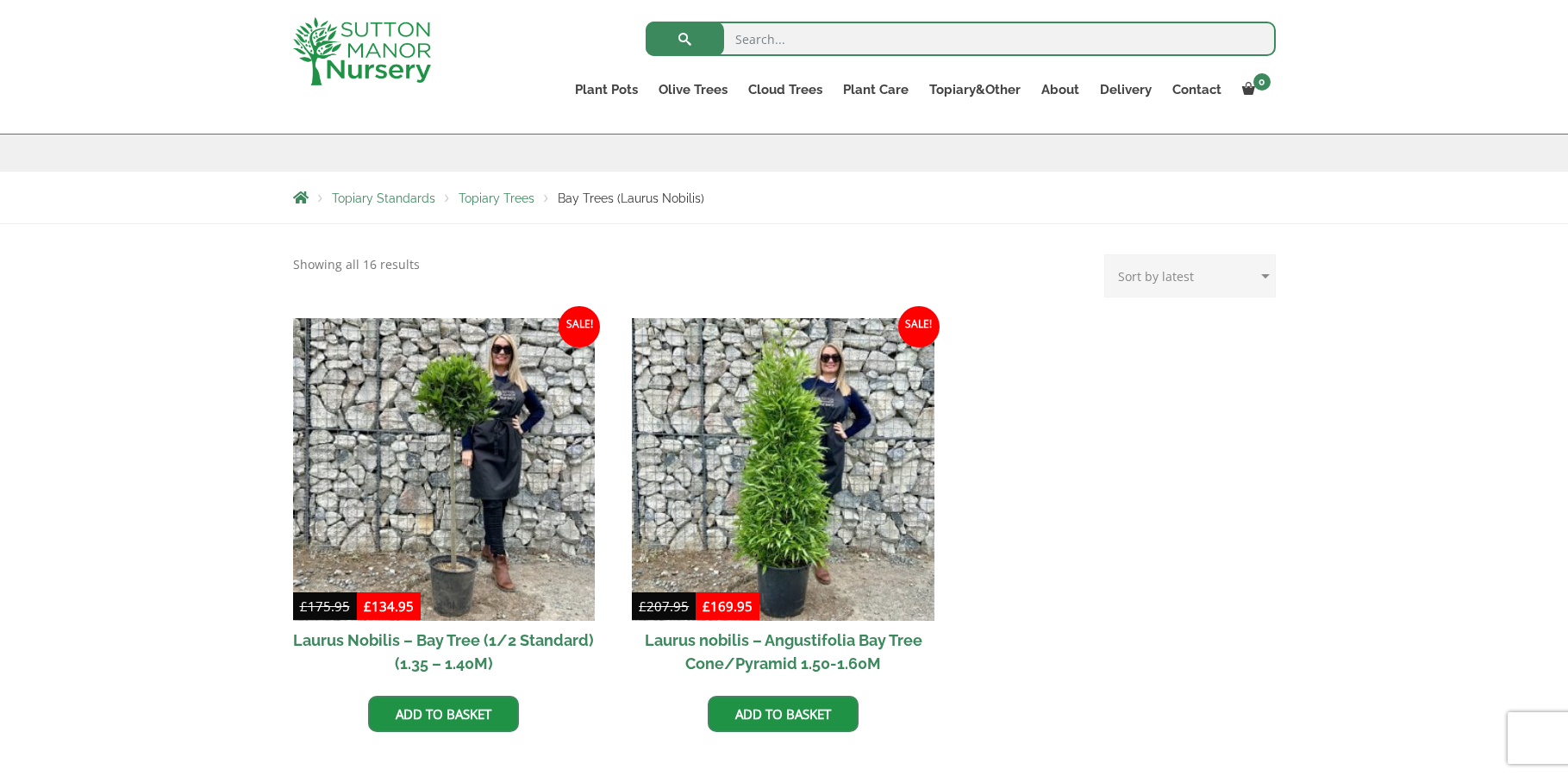
scroll to position [258, 0]
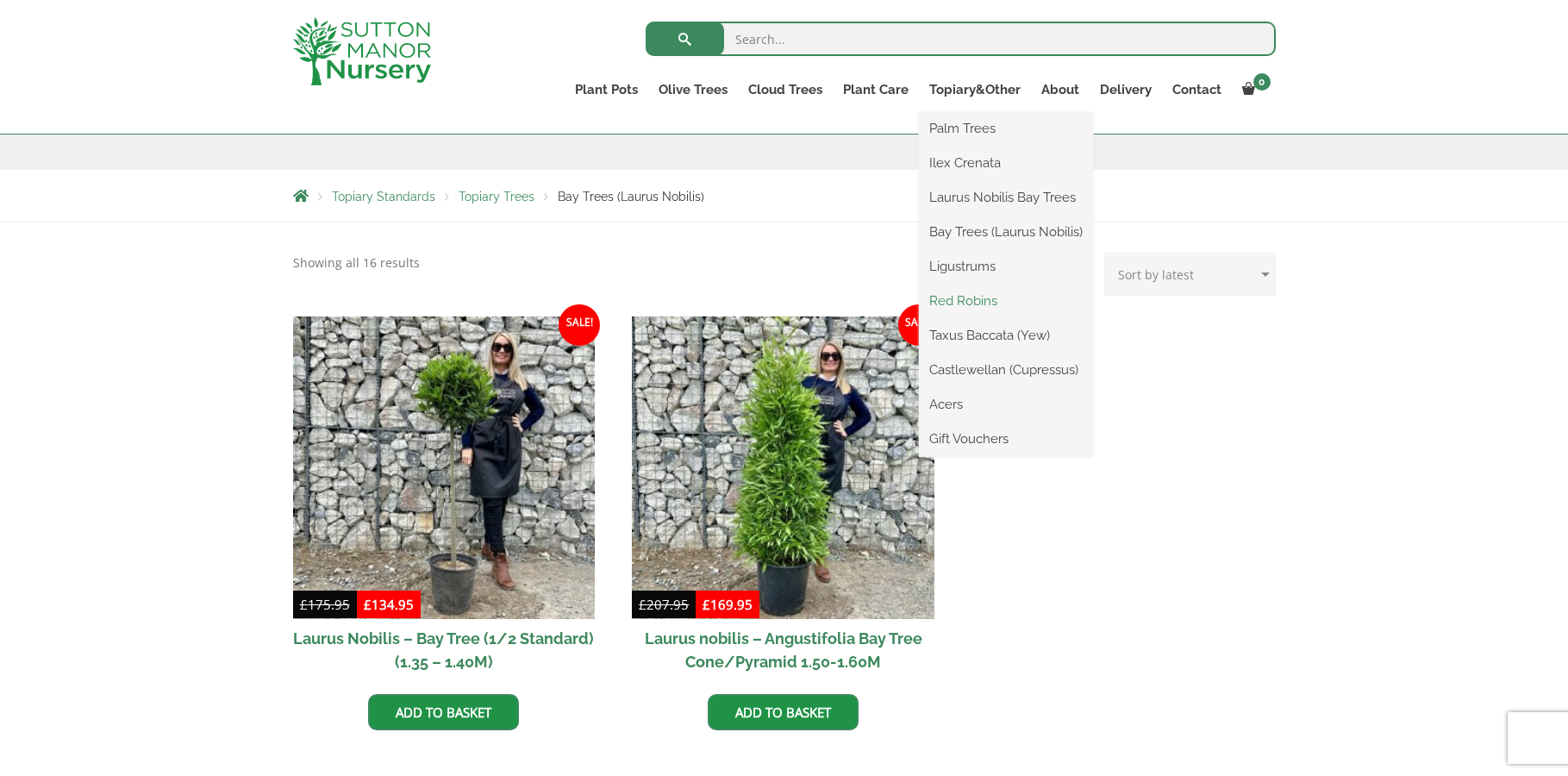
click at [977, 301] on link "Red Robins" at bounding box center [1007, 300] width 175 height 26
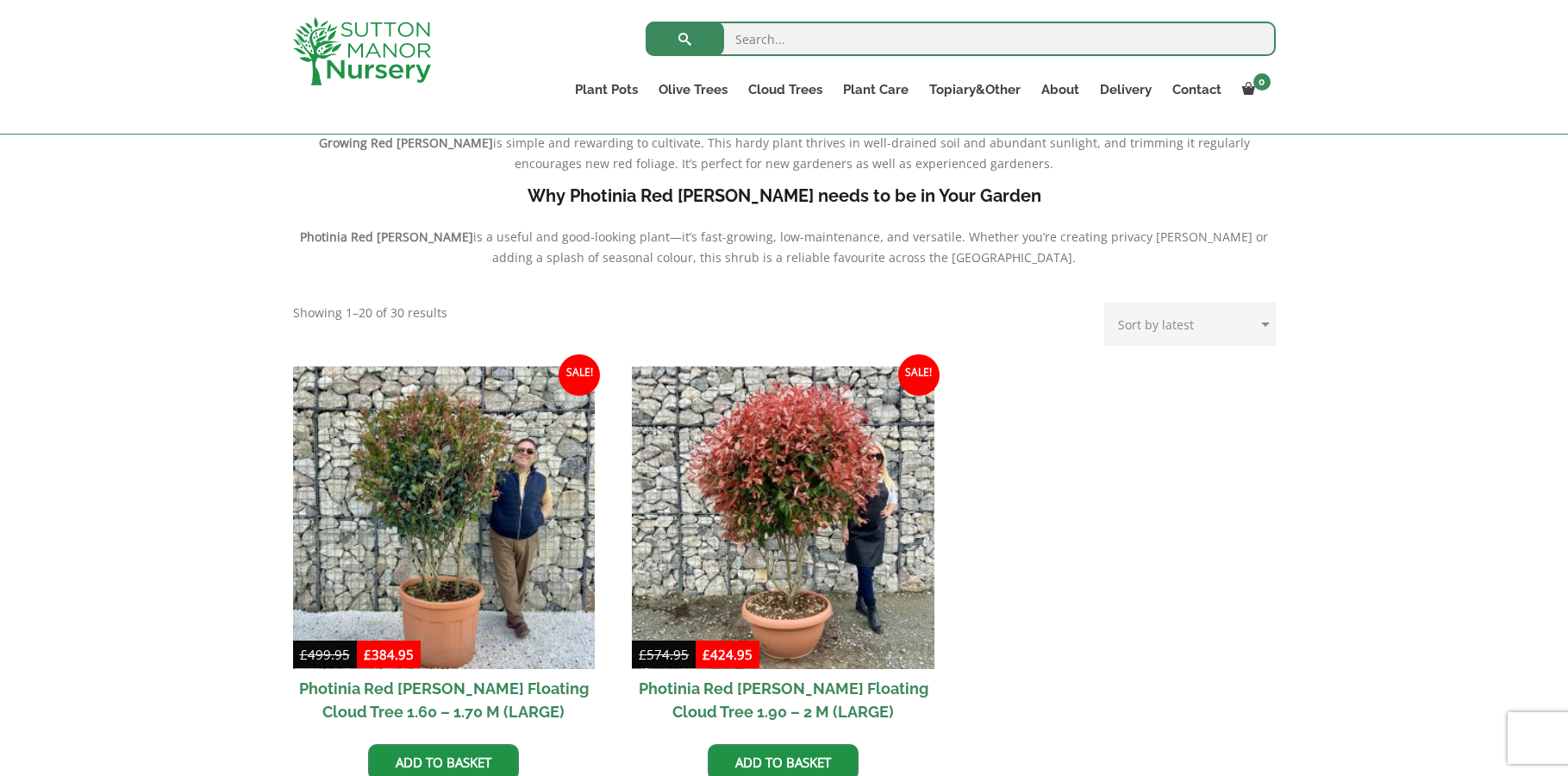
scroll to position [518, 0]
click at [791, 126] on link "Ilex Crenata Cloud Trees" at bounding box center [821, 128] width 167 height 26
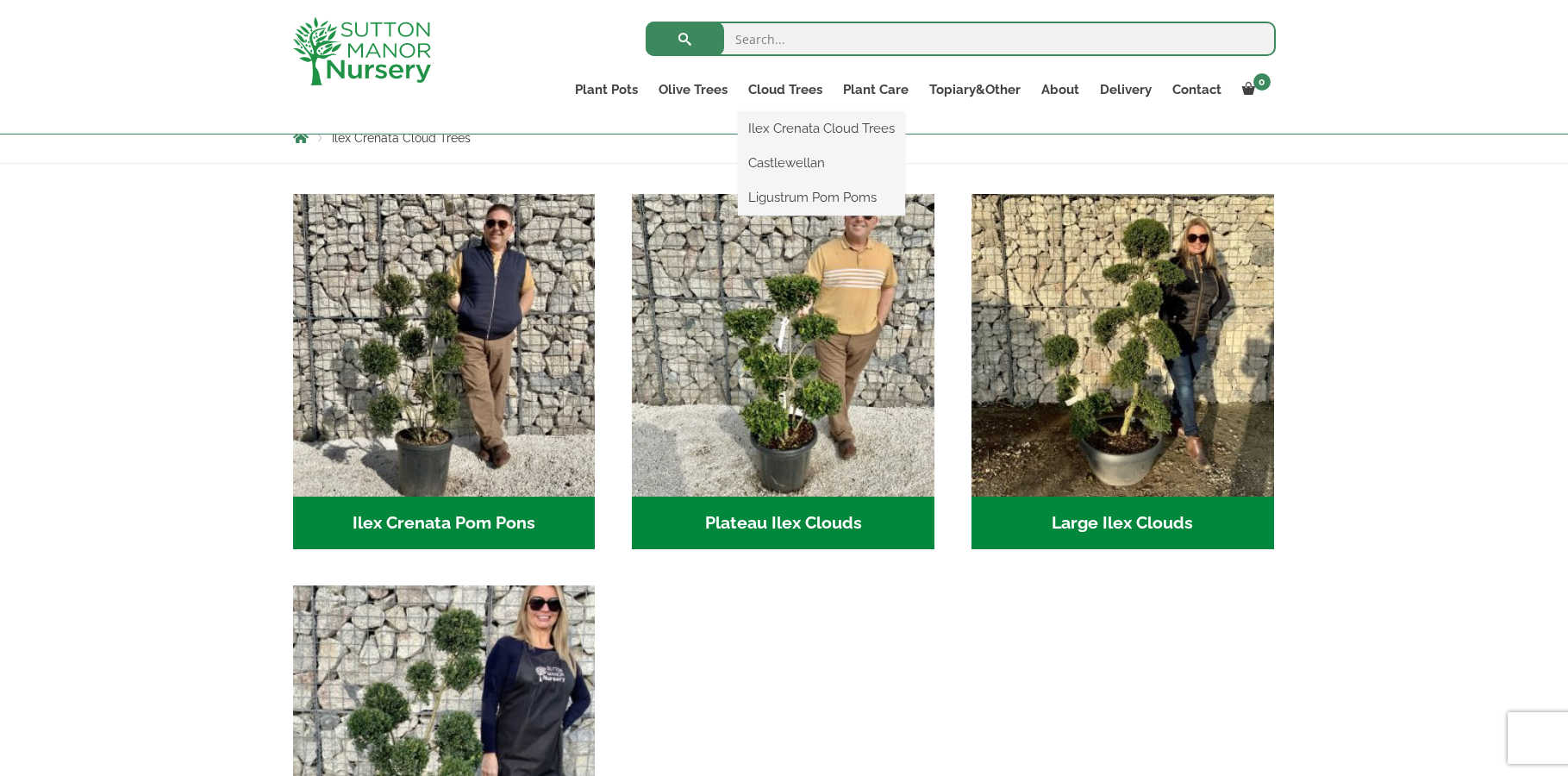
scroll to position [345, 0]
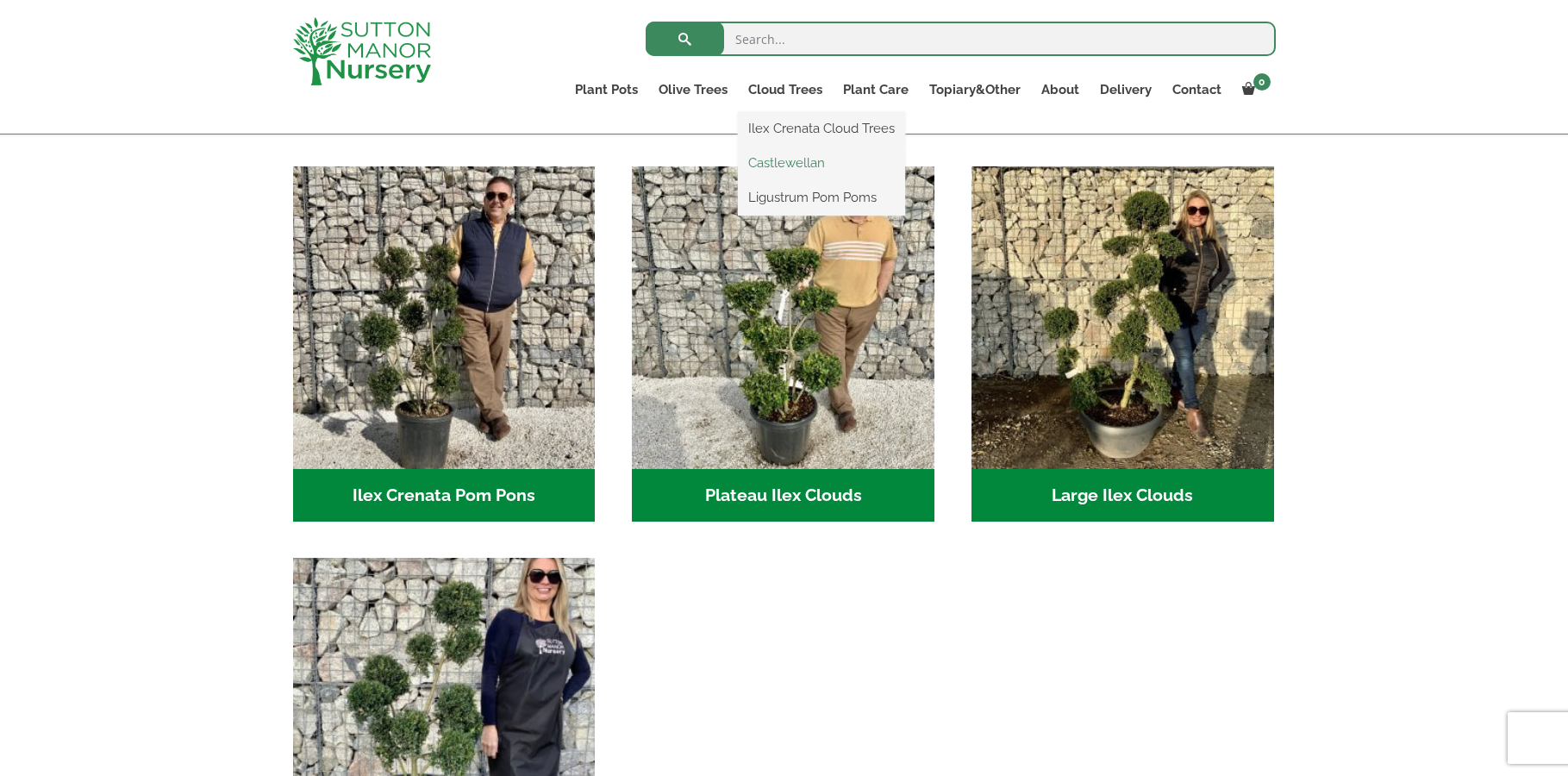
click at [791, 157] on link "Castlewellan" at bounding box center [821, 162] width 167 height 26
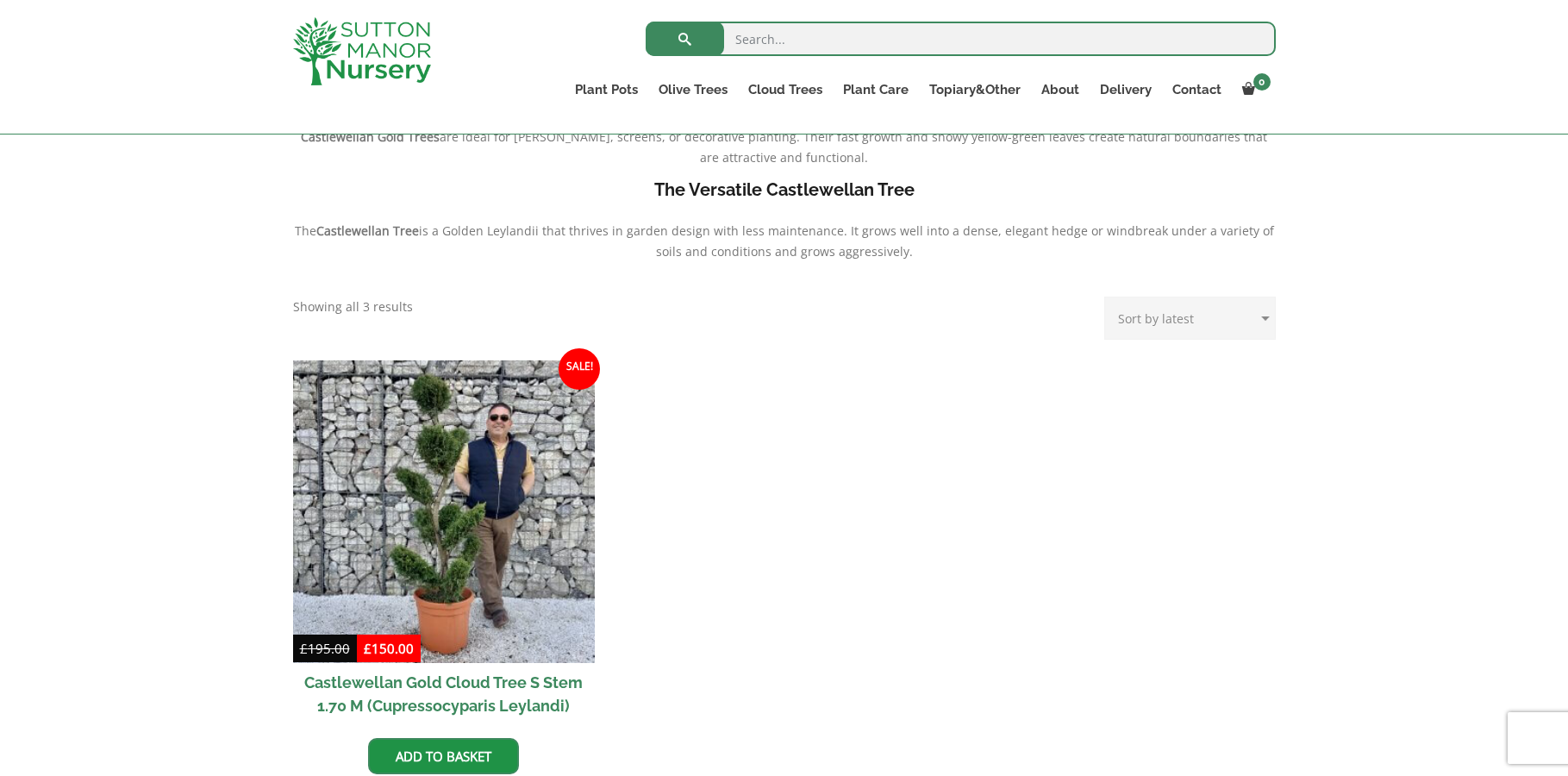
scroll to position [518, 0]
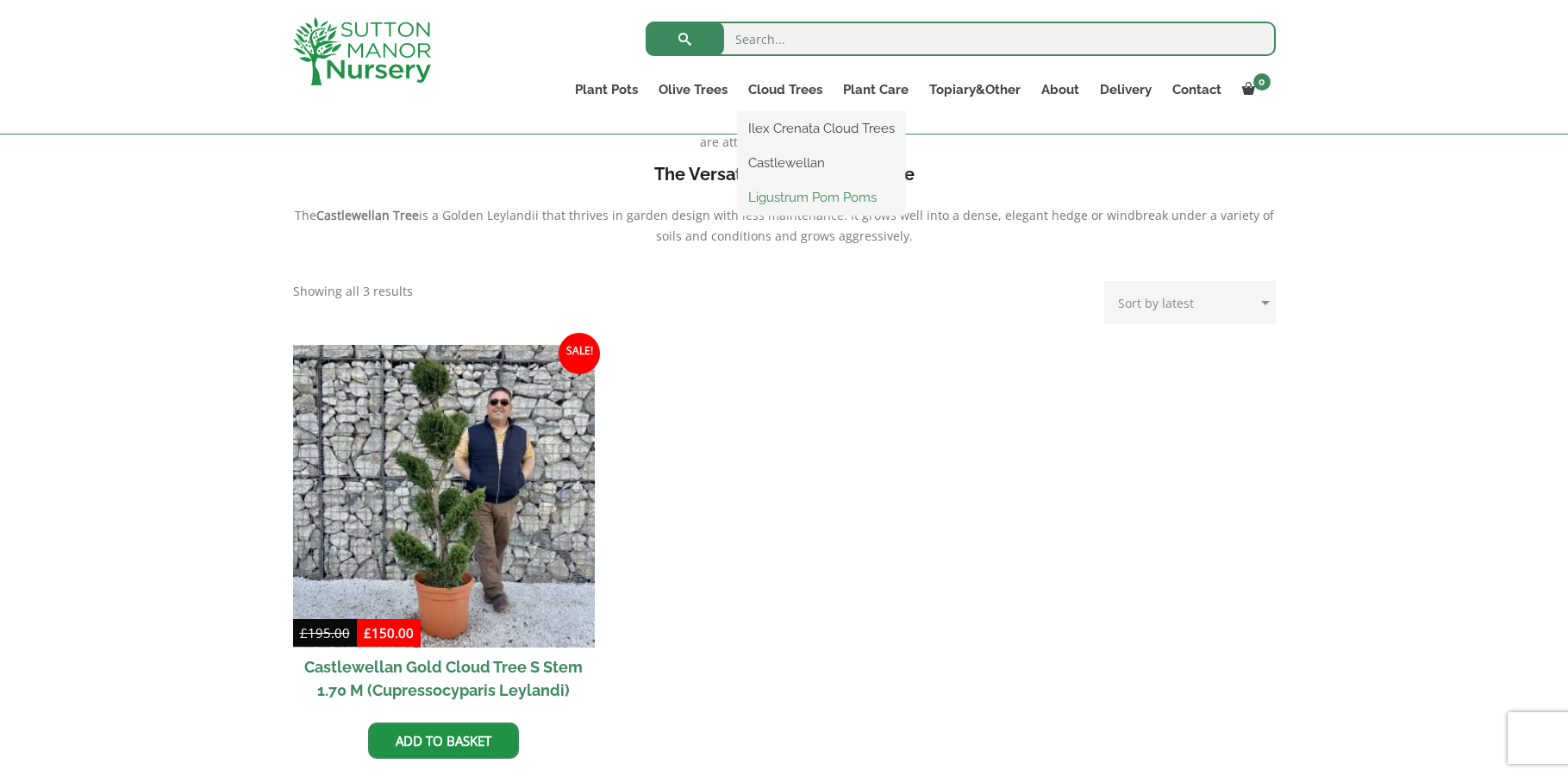
click at [798, 195] on link "Ligustrum Pom Poms" at bounding box center [821, 197] width 167 height 26
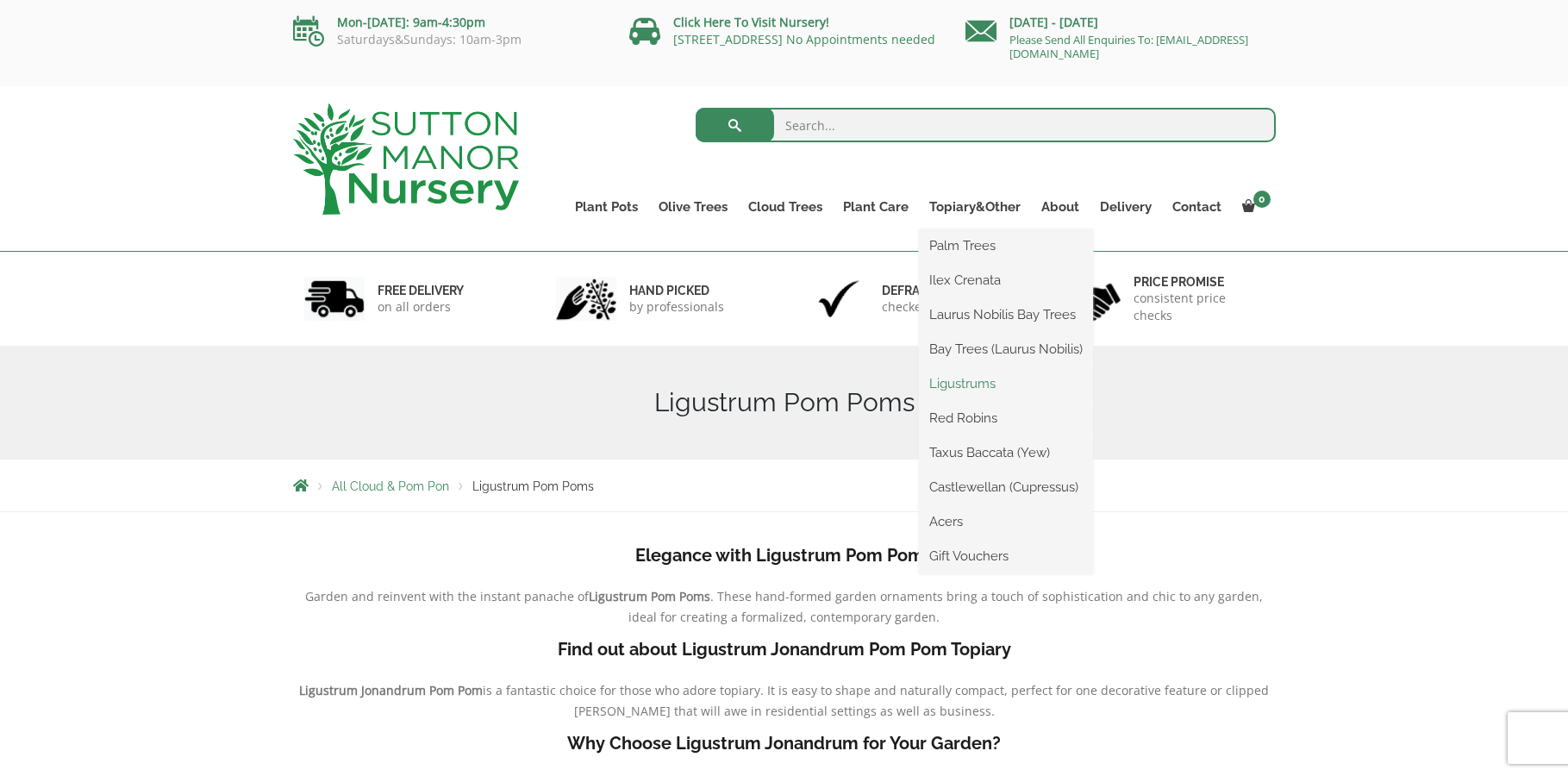
click at [978, 388] on link "Ligustrums" at bounding box center [1007, 383] width 175 height 26
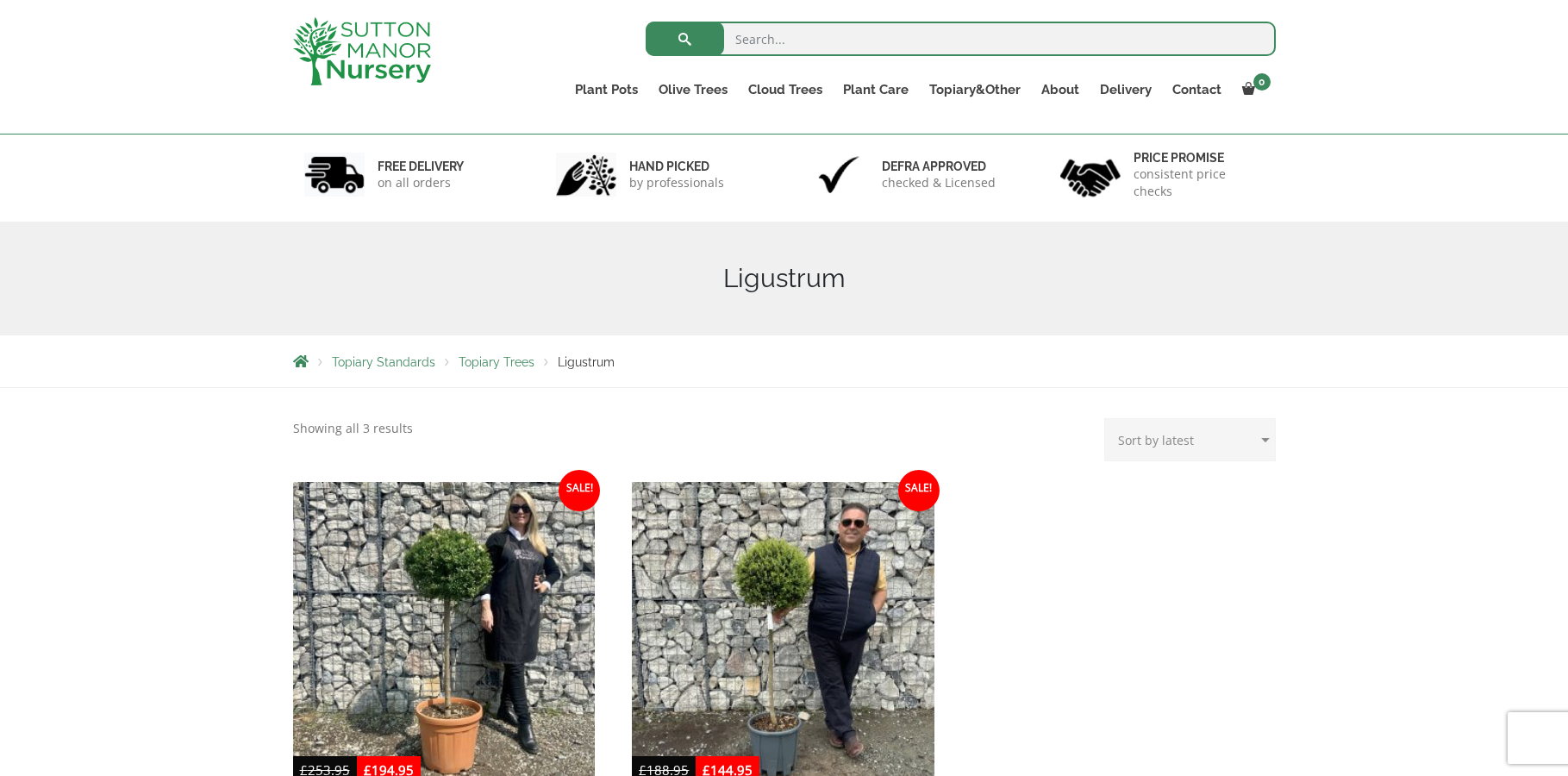
scroll to position [258, 0]
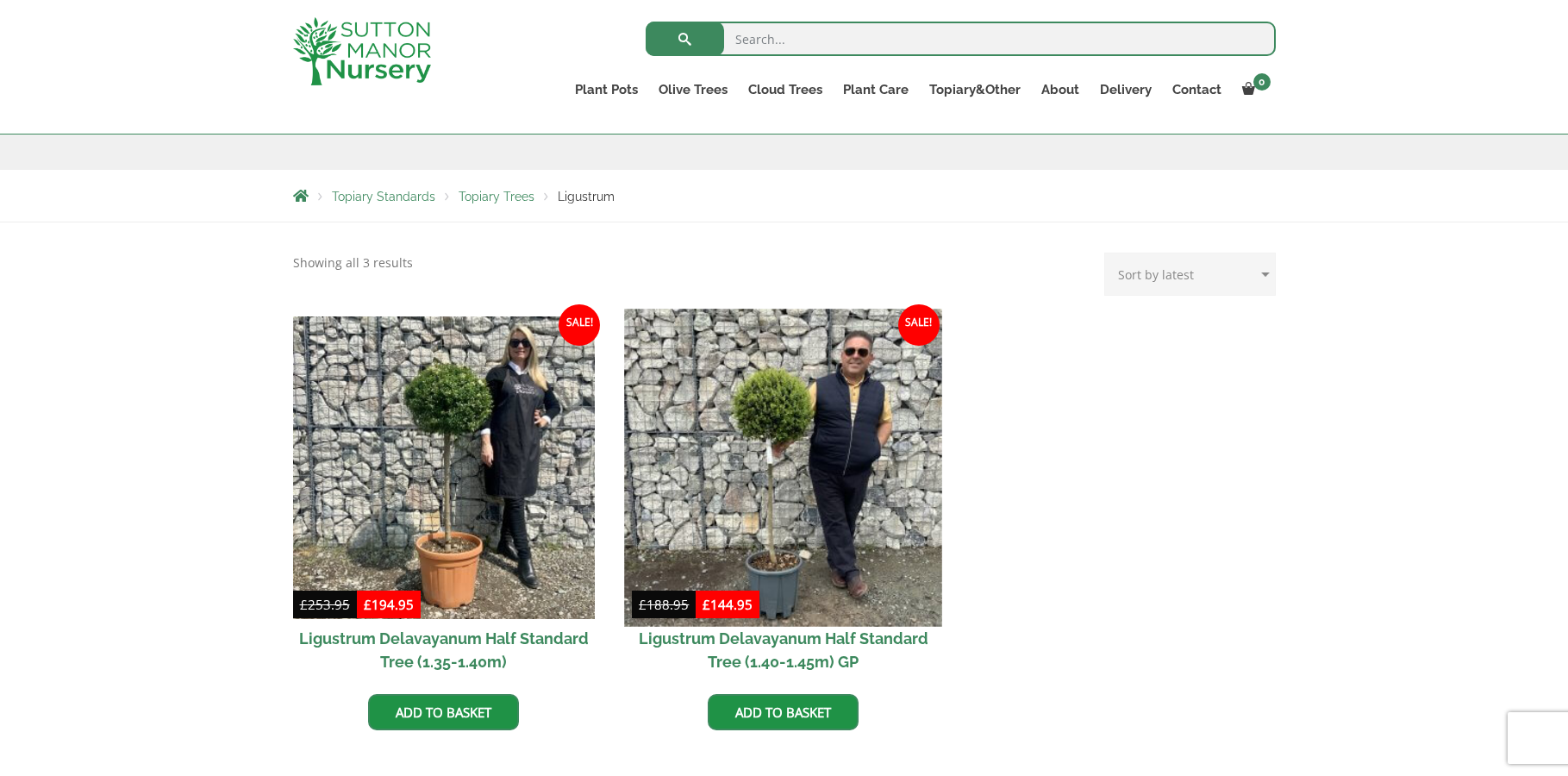
click at [764, 468] on img at bounding box center [784, 467] width 317 height 317
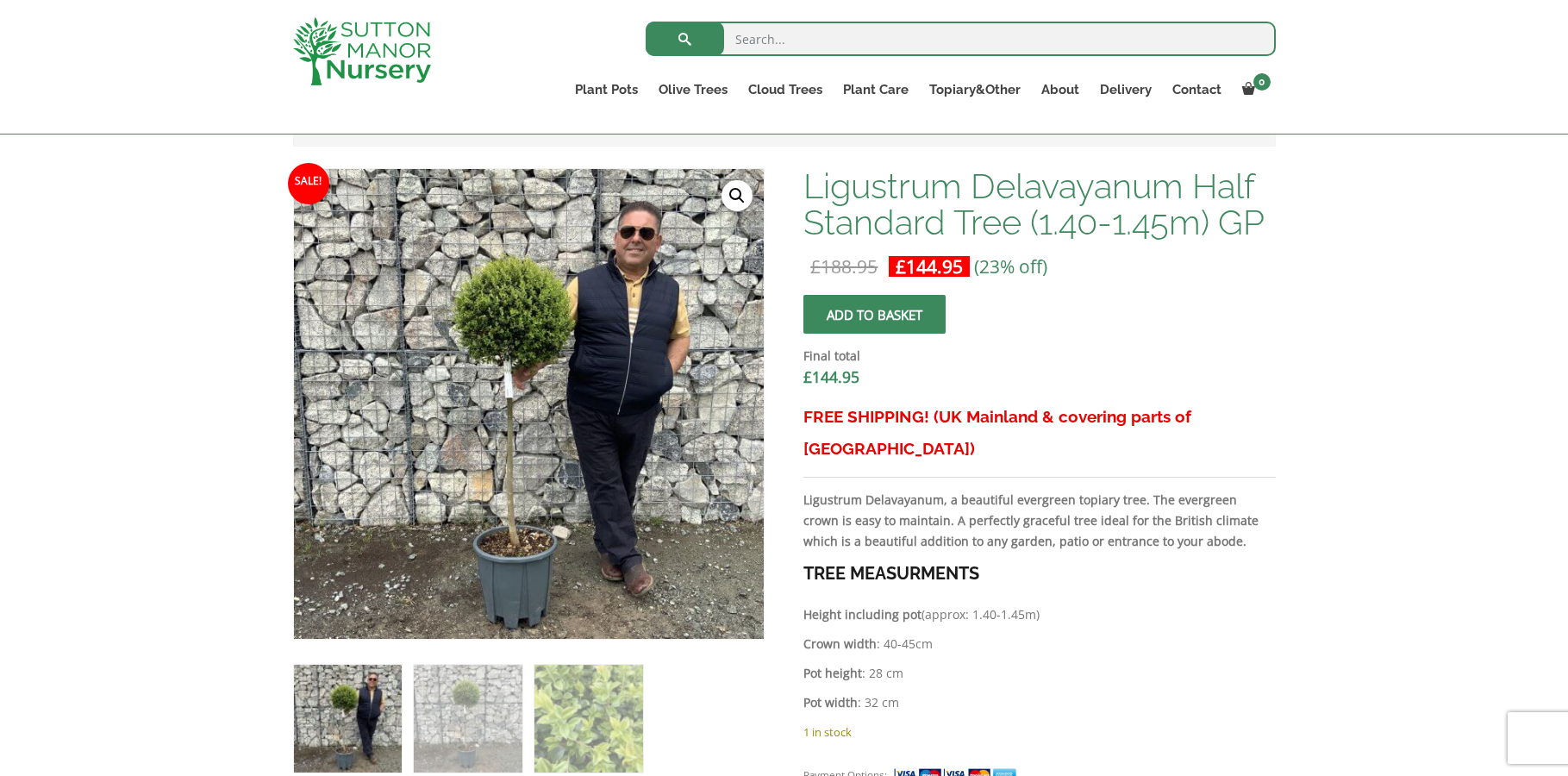
scroll to position [431, 0]
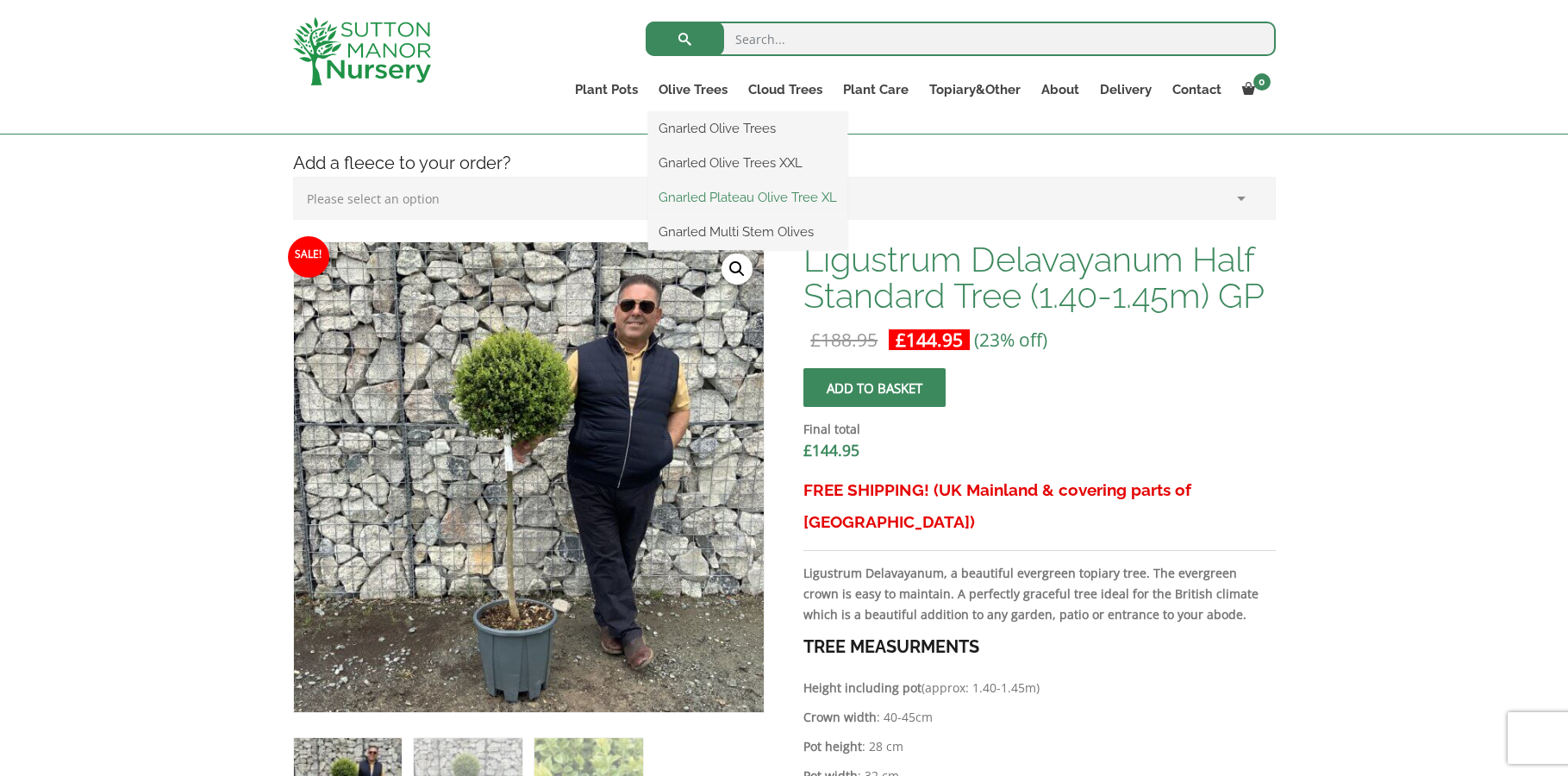
click at [739, 192] on link "Gnarled Plateau Olive Tree XL" at bounding box center [748, 197] width 200 height 26
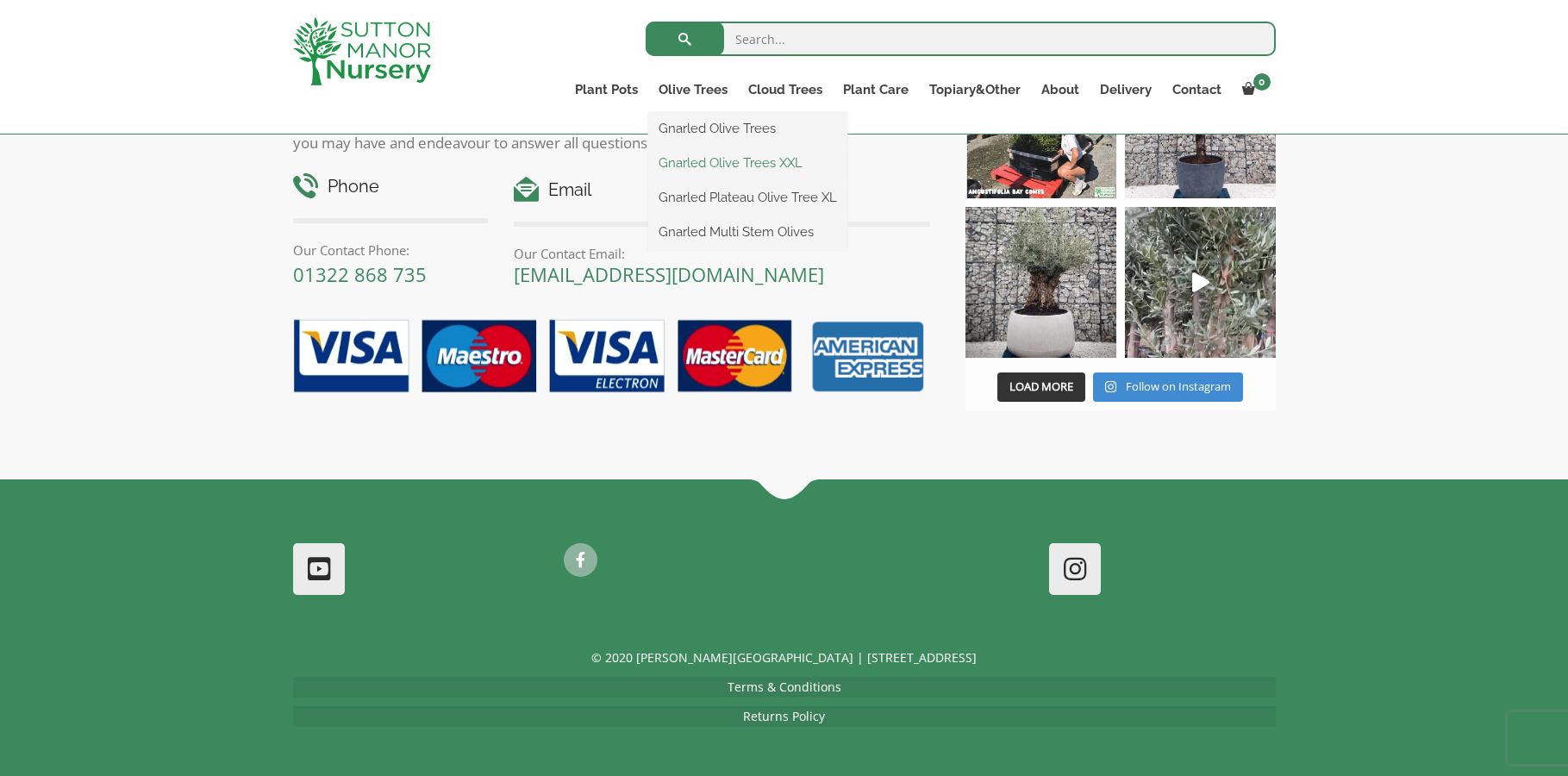
scroll to position [1823, 0]
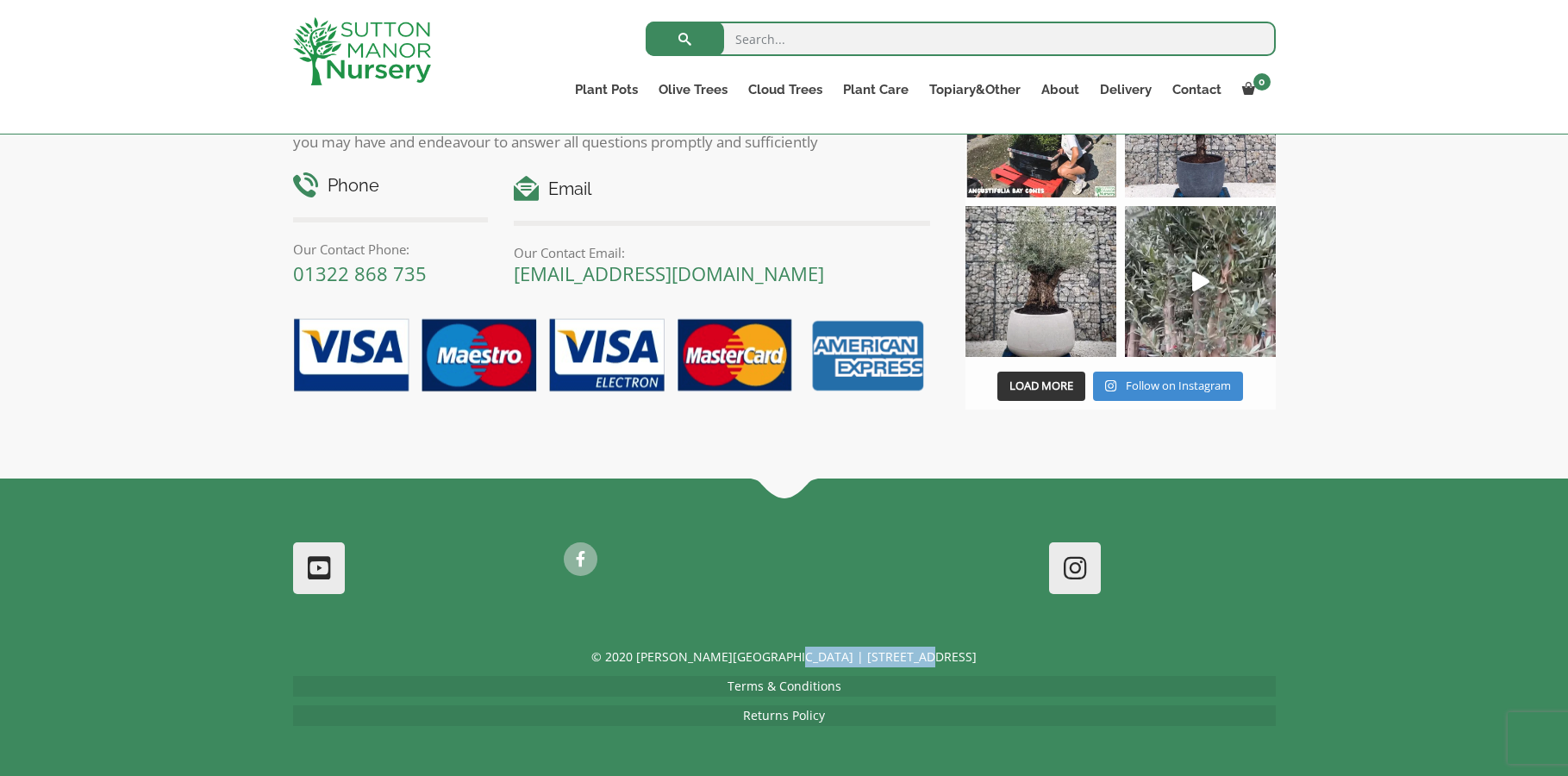
drag, startPoint x: 945, startPoint y: 659, endPoint x: 815, endPoint y: 660, distance: 130.0
click at [816, 661] on p "© 2020 [PERSON_NAME][GEOGRAPHIC_DATA] | [STREET_ADDRESS]" at bounding box center [784, 657] width 983 height 20
copy p "Dartford Rd, DA4 9HZ"
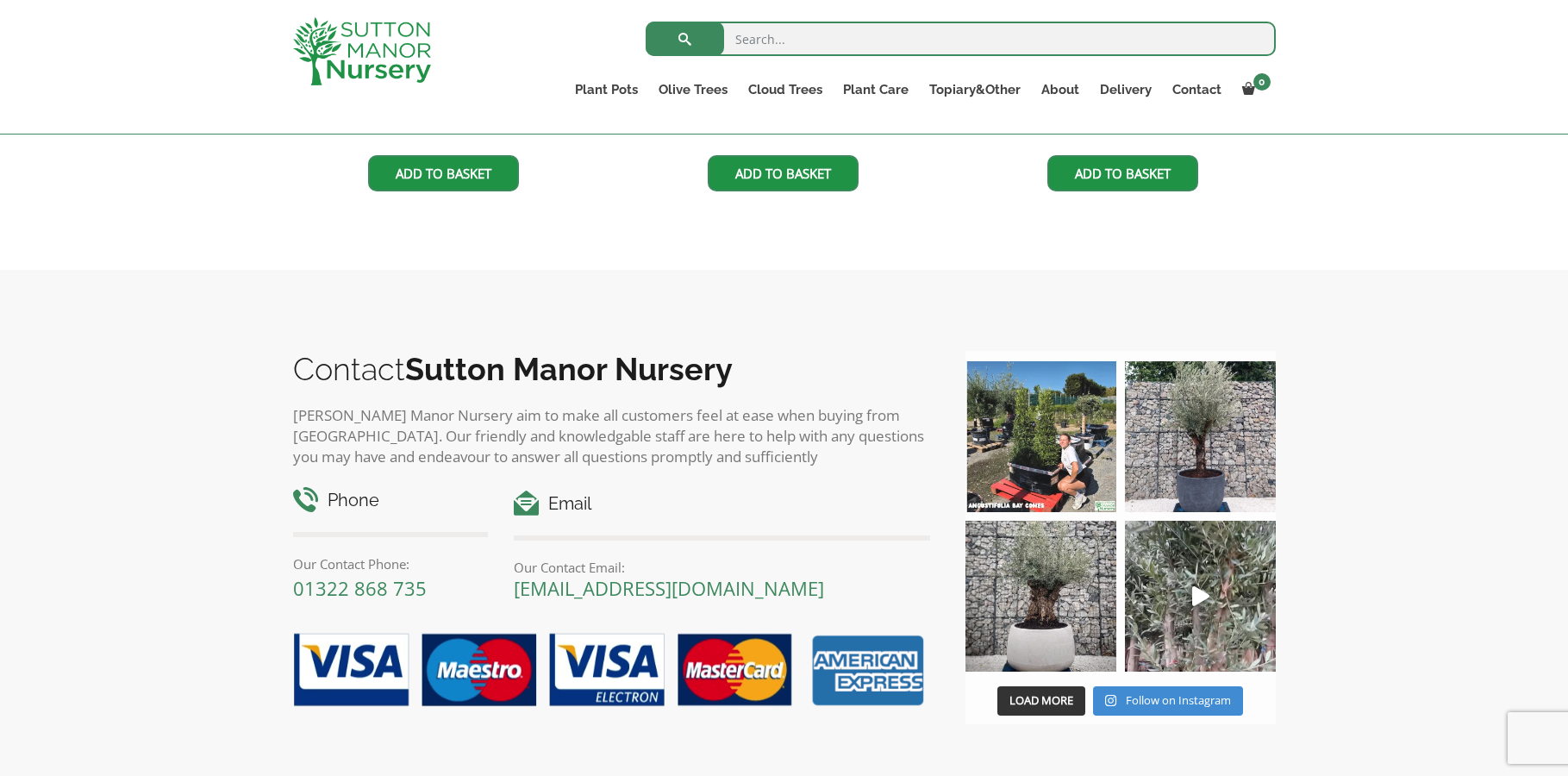
scroll to position [1392, 0]
